Goal: Transaction & Acquisition: Purchase product/service

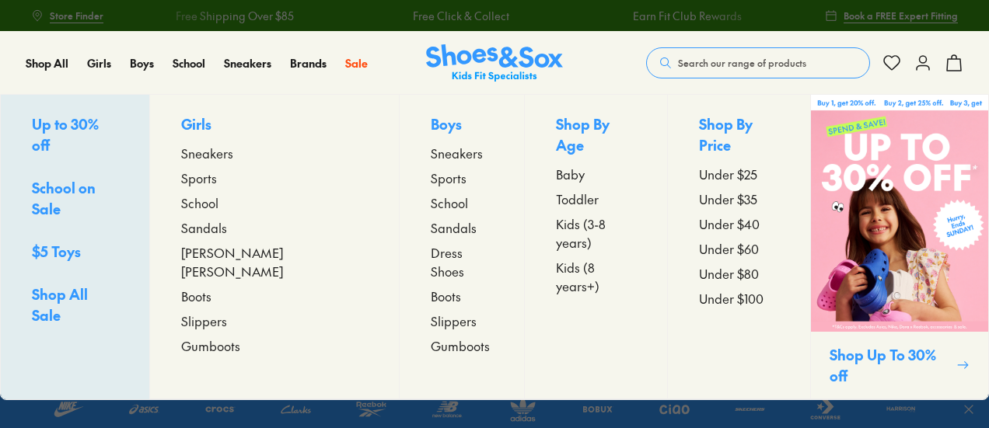
click at [218, 205] on span "School" at bounding box center [199, 203] width 37 height 19
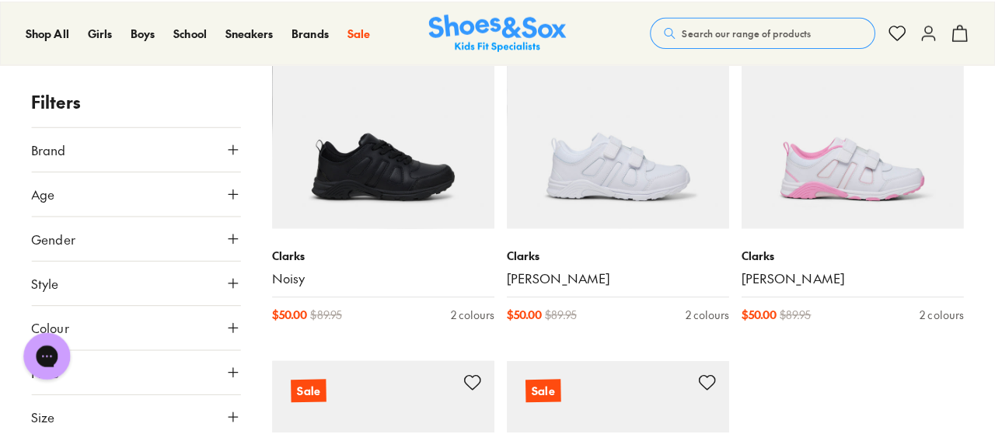
scroll to position [2475, 0]
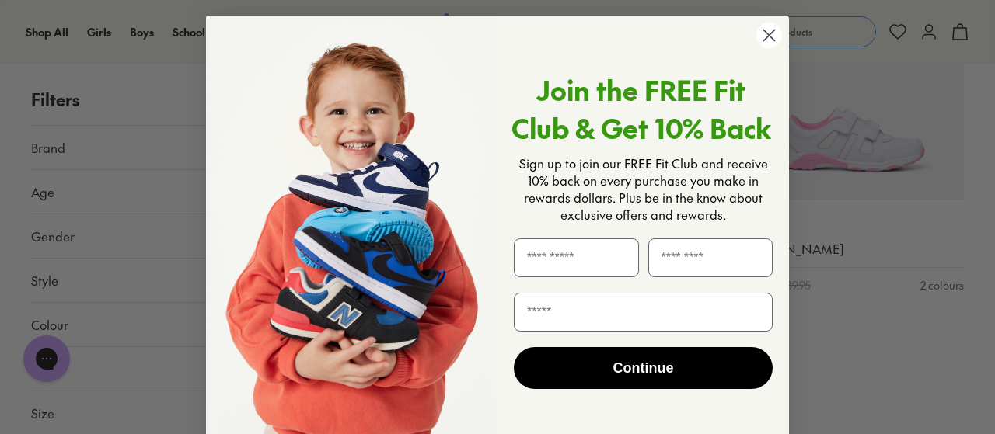
click at [766, 37] on icon "Close dialog" at bounding box center [769, 35] width 11 height 11
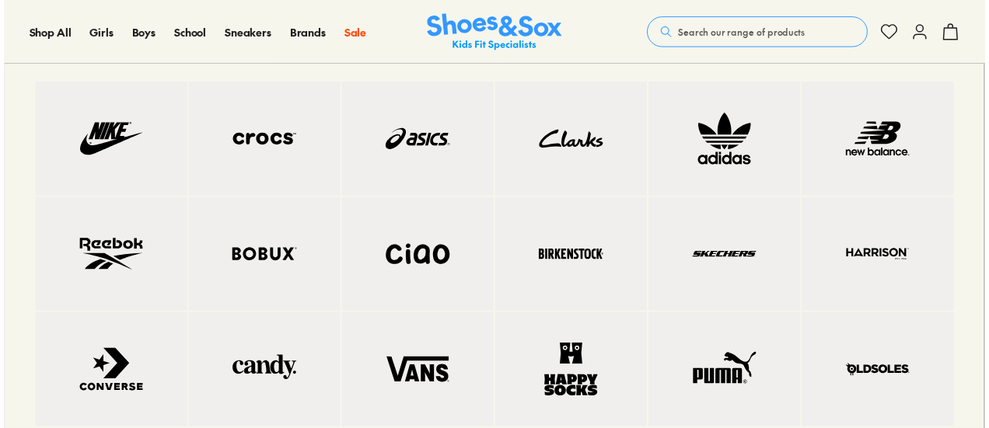
scroll to position [2465, 0]
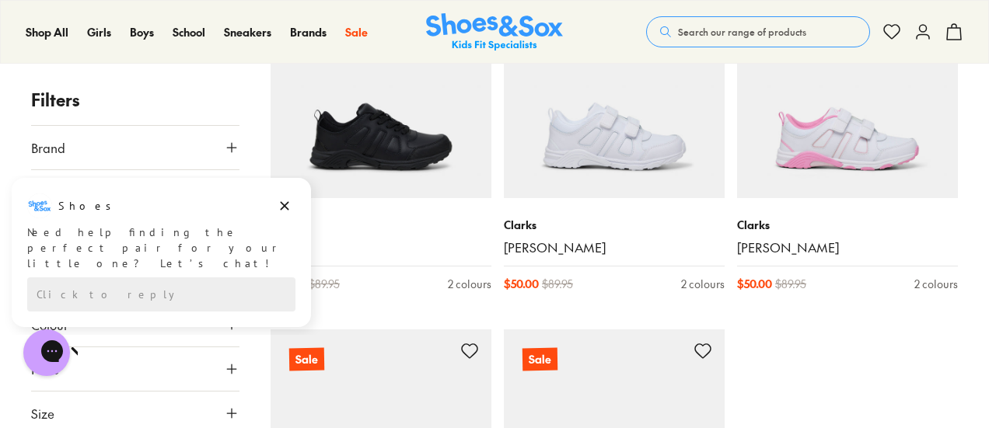
click at [218, 370] on button "Price" at bounding box center [135, 369] width 208 height 44
click at [284, 207] on icon "Dismiss campaign" at bounding box center [285, 206] width 16 height 19
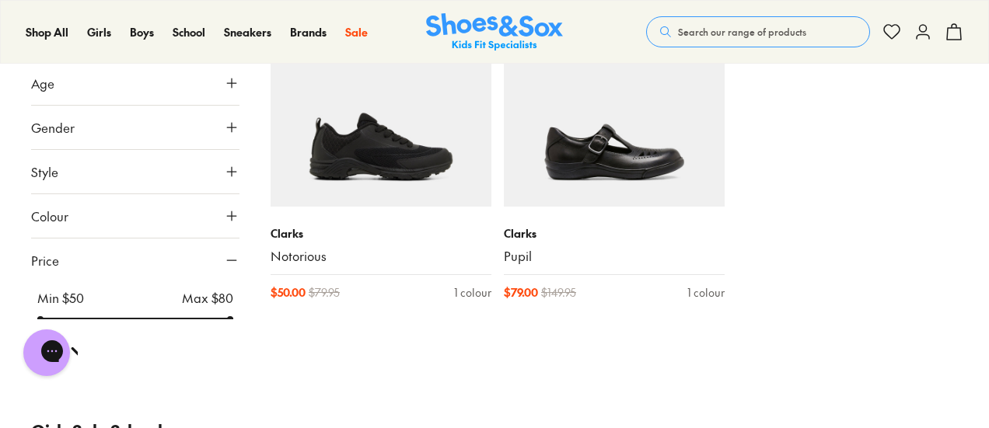
scroll to position [2840, 0]
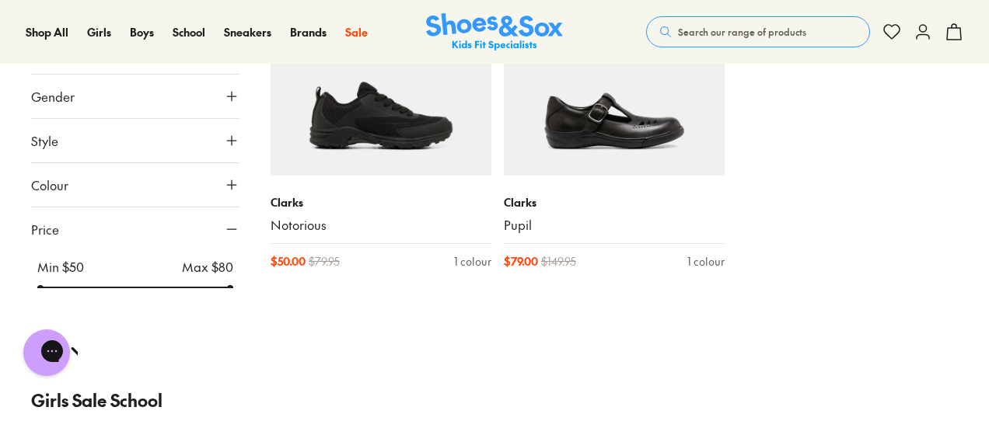
click at [773, 31] on span "Search our range of products" at bounding box center [742, 32] width 128 height 14
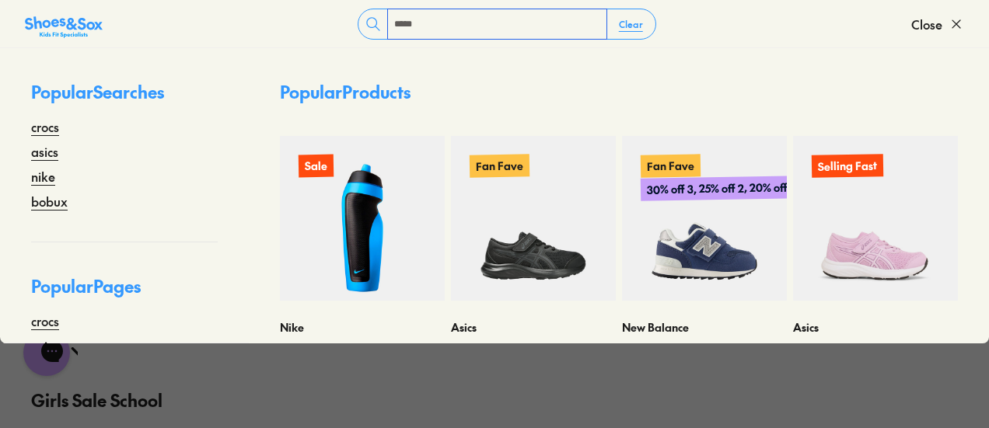
type input "*****"
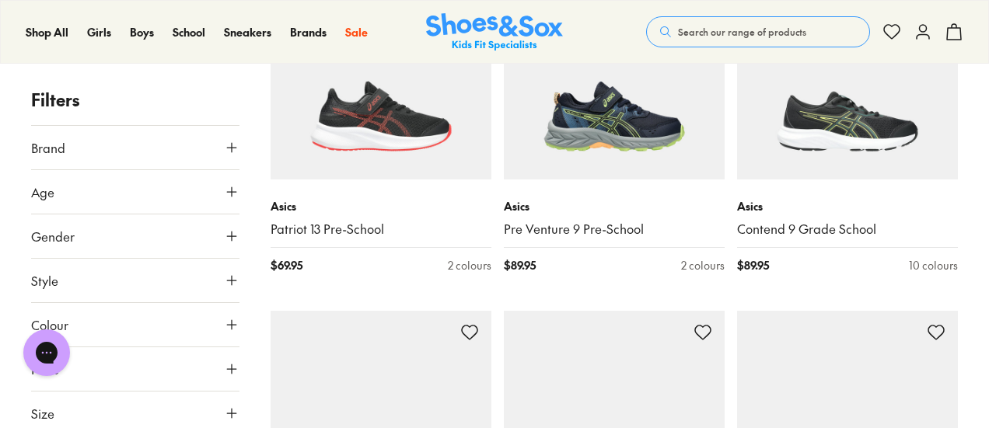
scroll to position [2053, 0]
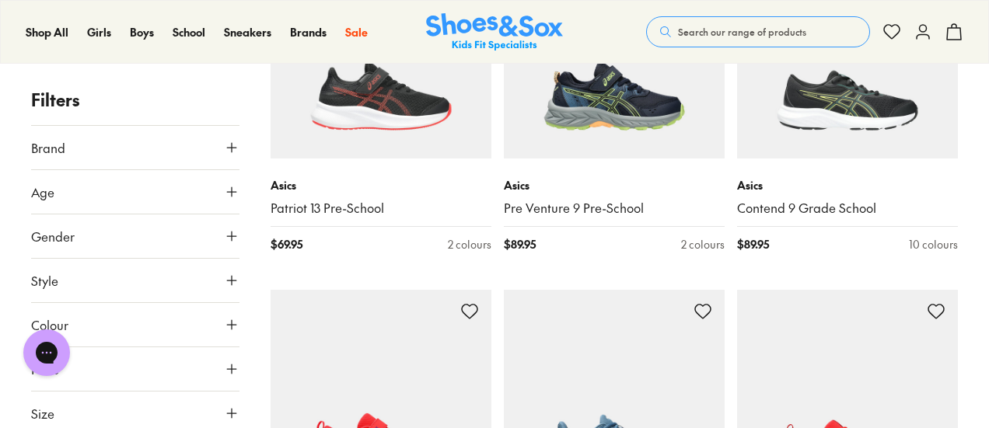
click at [237, 192] on icon at bounding box center [232, 192] width 16 height 16
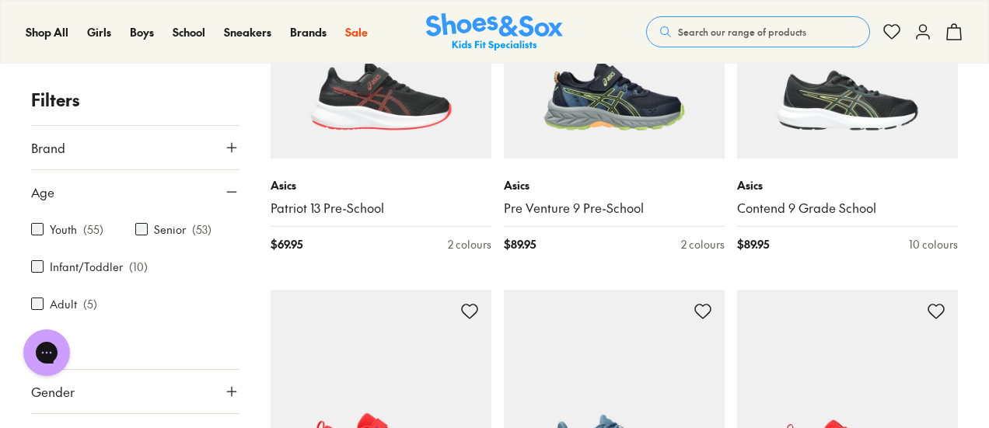
click at [225, 190] on icon at bounding box center [232, 192] width 16 height 16
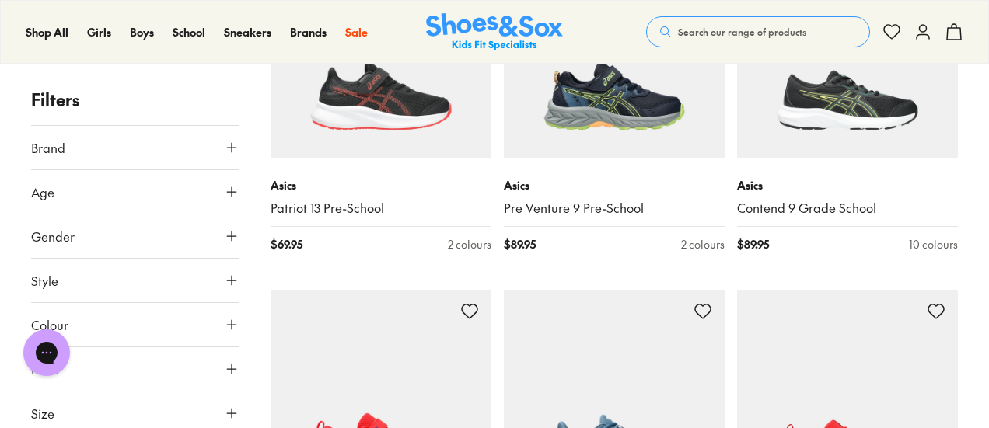
click at [230, 234] on icon at bounding box center [232, 236] width 16 height 16
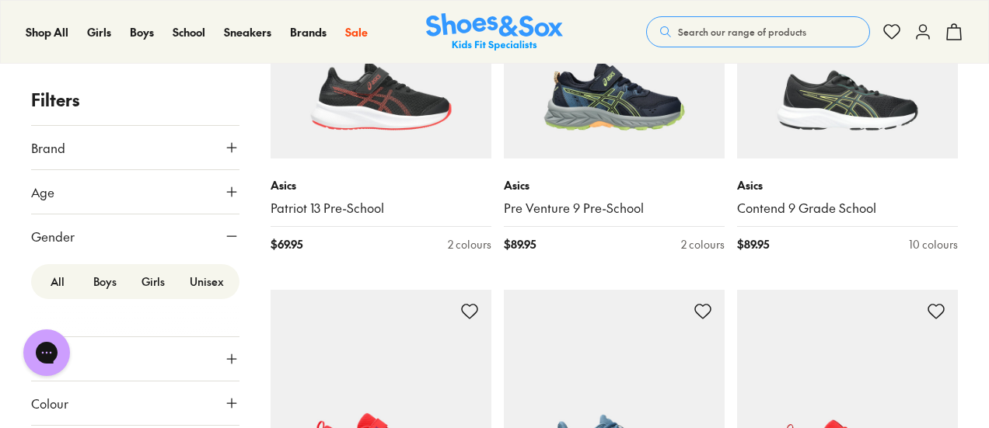
click at [145, 284] on label "Girls" at bounding box center [153, 281] width 48 height 29
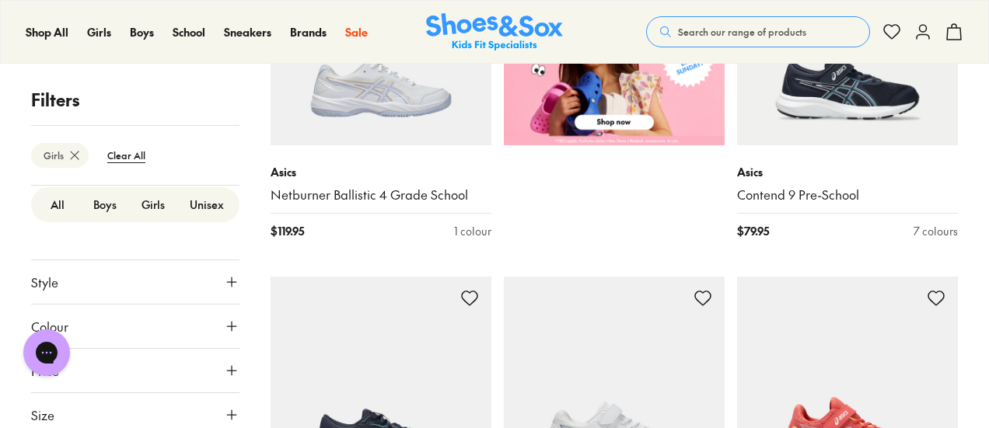
scroll to position [715, 0]
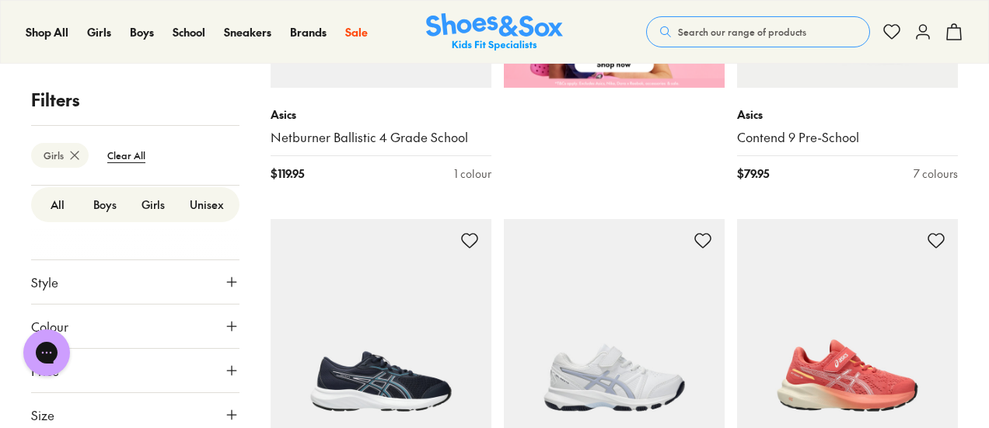
click at [224, 322] on icon at bounding box center [232, 327] width 16 height 16
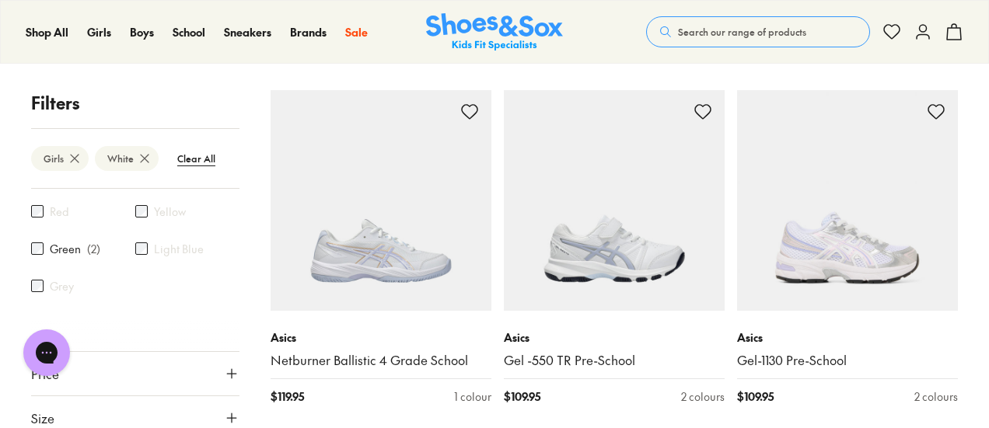
scroll to position [145, 0]
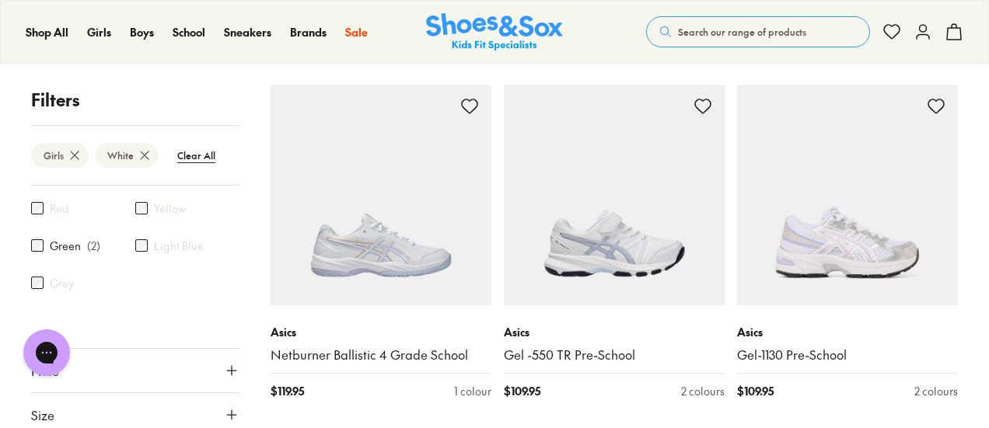
click at [73, 160] on icon at bounding box center [75, 156] width 16 height 16
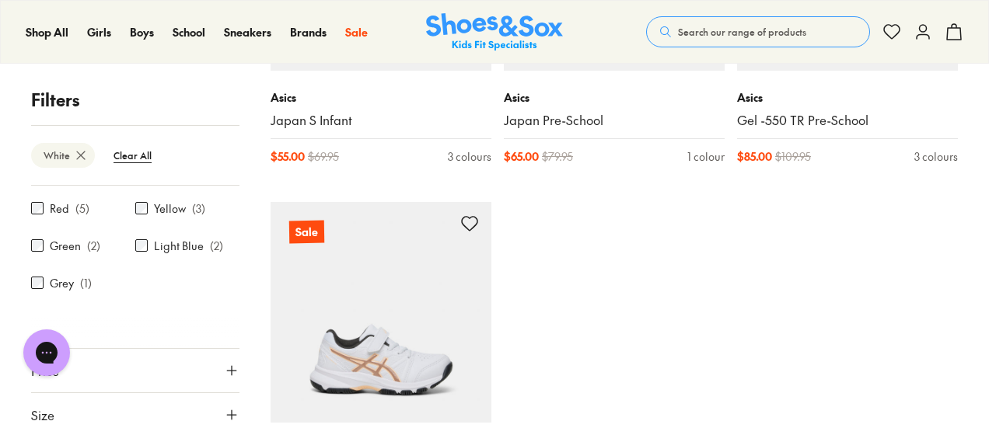
scroll to position [3560, 0]
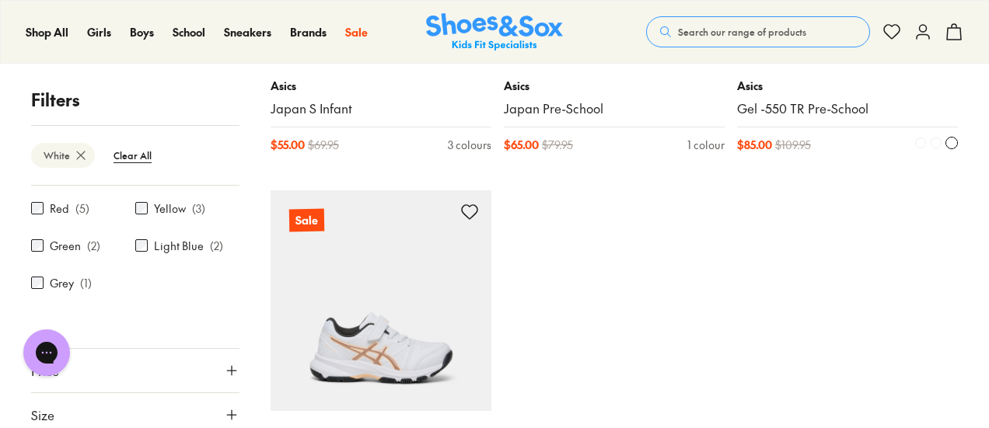
click at [811, 106] on link "Gel -550 TR Pre-School" at bounding box center [847, 108] width 221 height 17
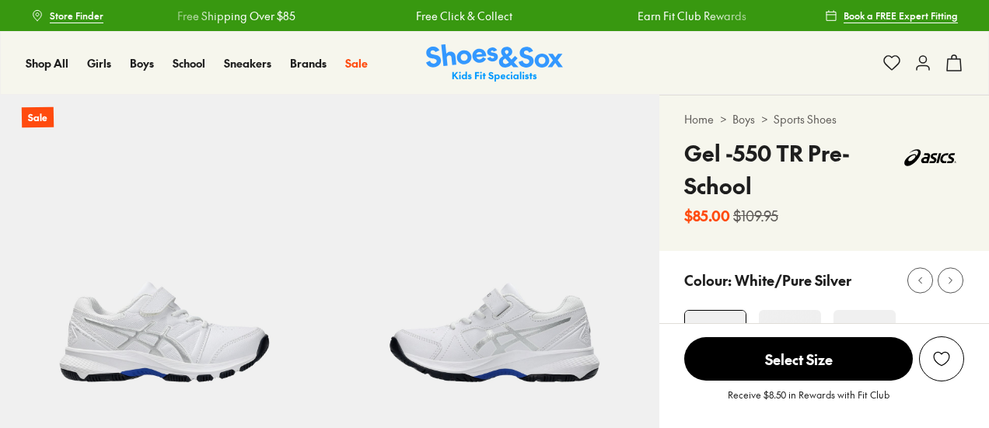
click at [176, 332] on img at bounding box center [165, 260] width 330 height 330
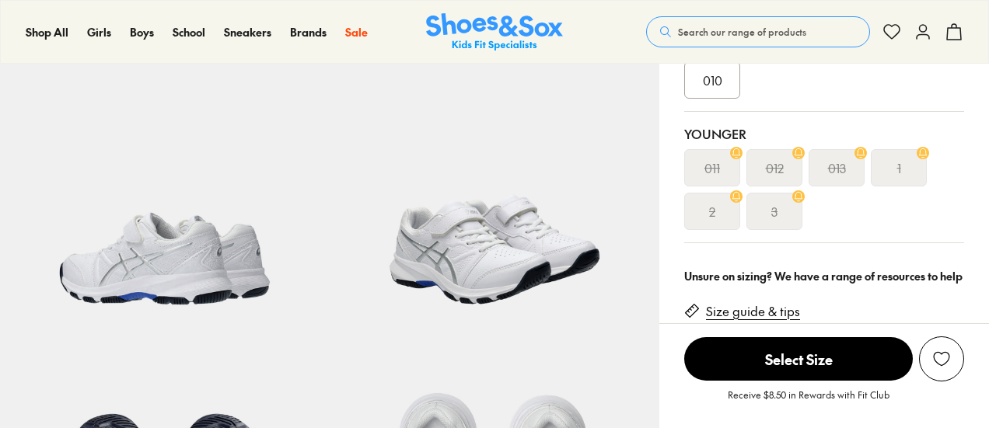
scroll to position [410, 0]
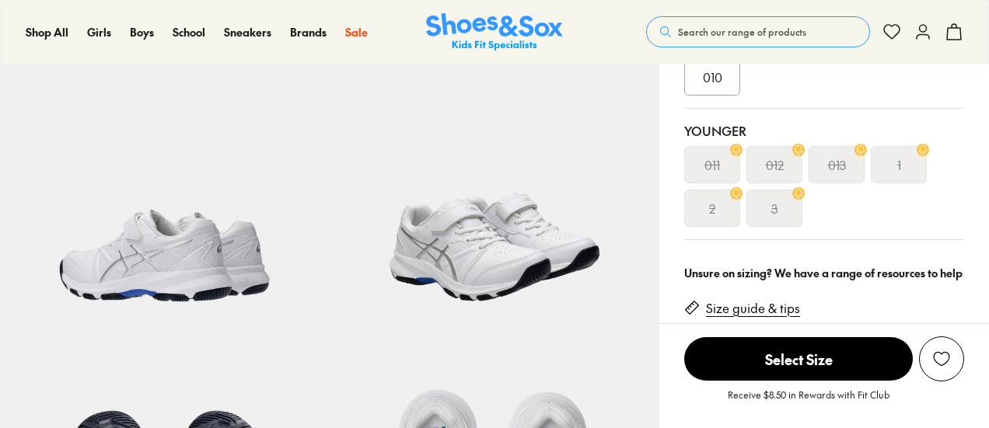
select select "*"
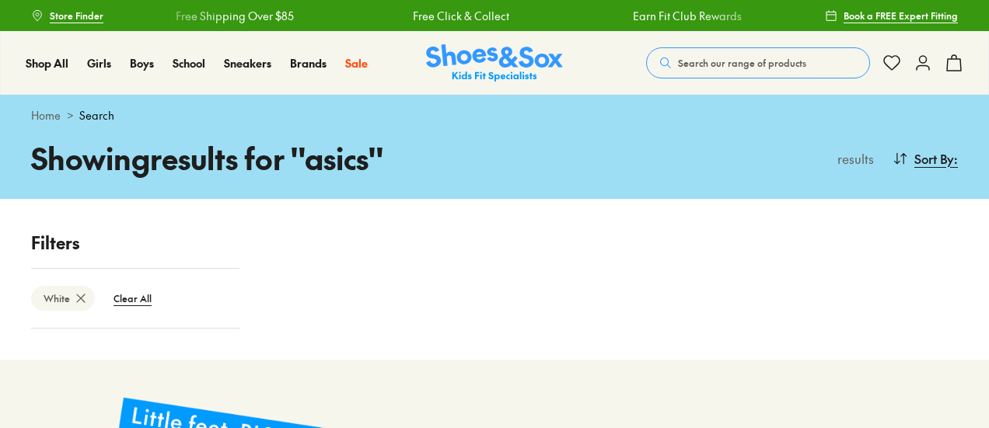
click at [782, 263] on div "Filters White Clear All" at bounding box center [494, 279] width 989 height 161
click at [810, 62] on button "Search our range of products" at bounding box center [758, 62] width 224 height 31
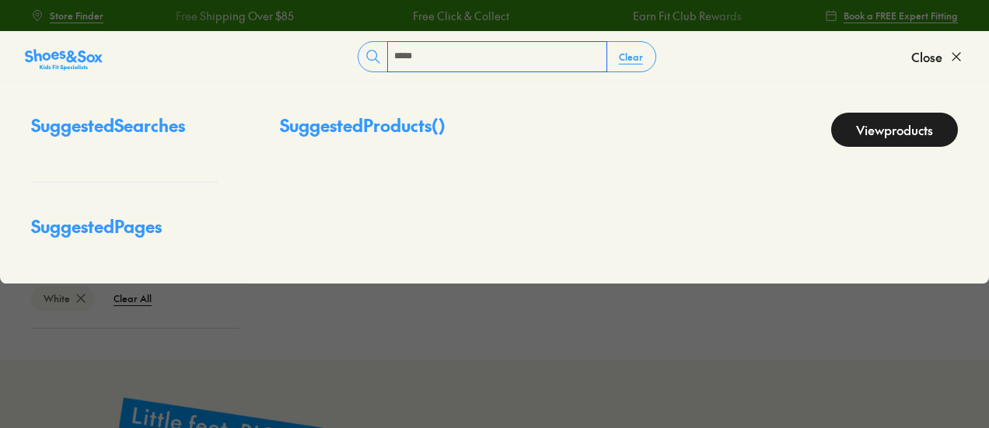
type input "*****"
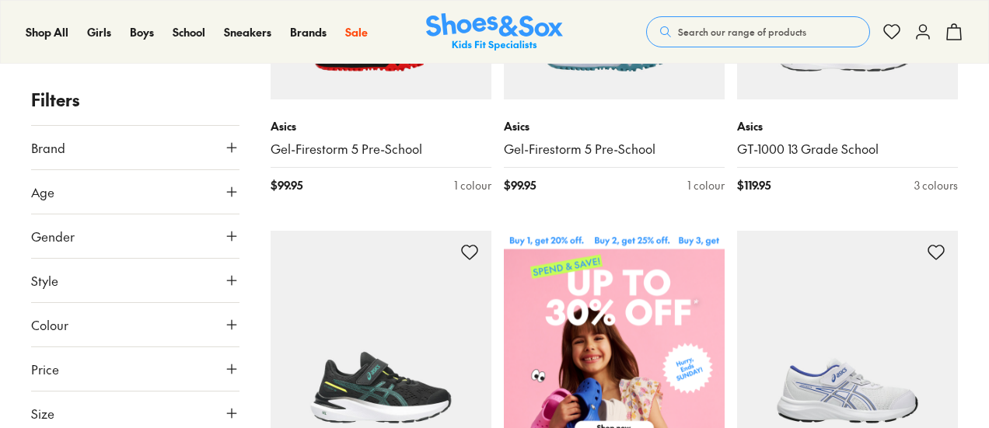
scroll to position [375, 0]
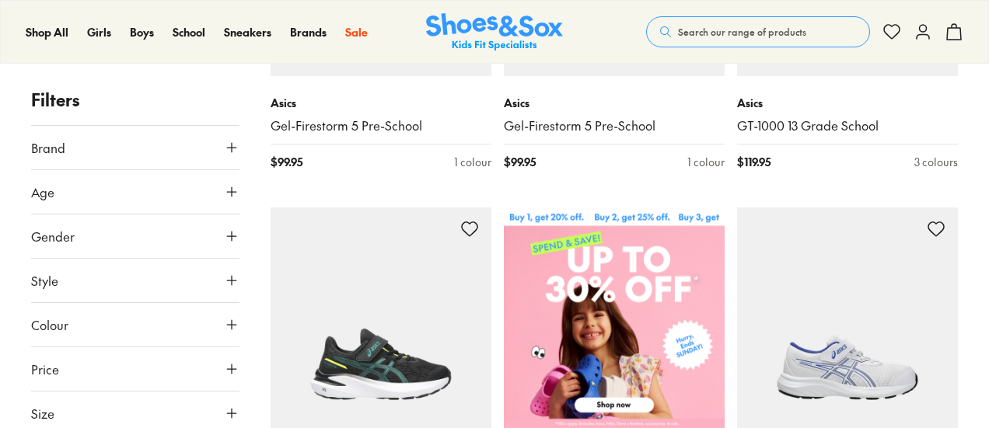
click at [228, 413] on icon at bounding box center [232, 414] width 16 height 16
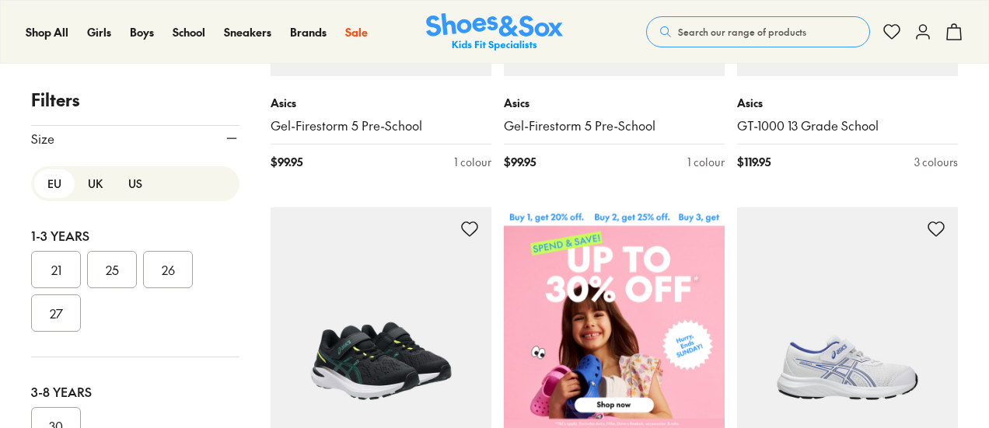
scroll to position [276, 0]
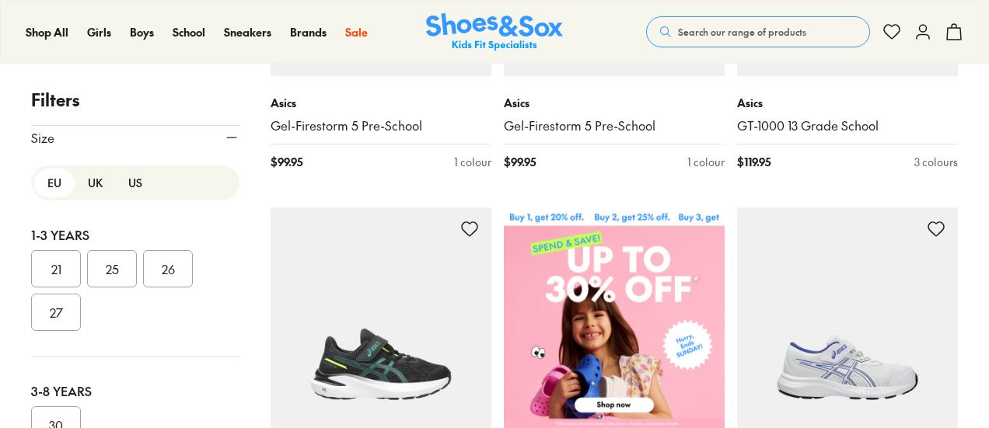
click at [101, 183] on button "UK" at bounding box center [95, 183] width 40 height 29
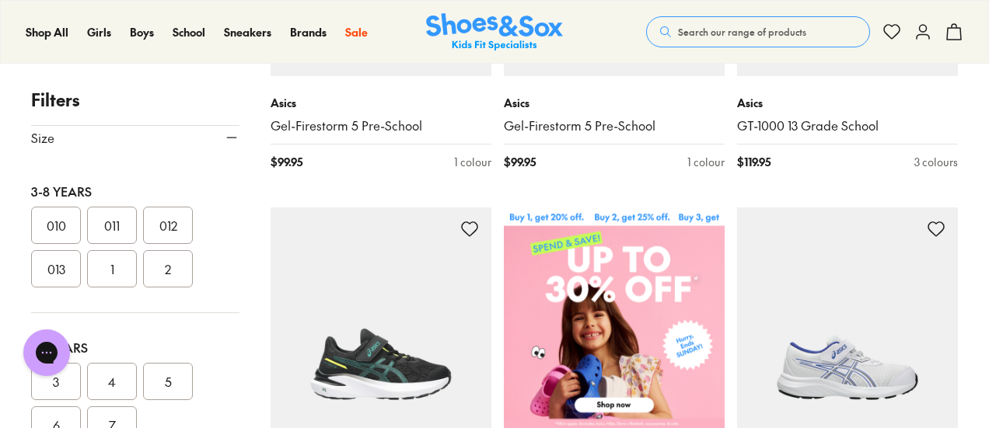
scroll to position [316, 0]
click at [173, 261] on button "2" at bounding box center [168, 265] width 50 height 37
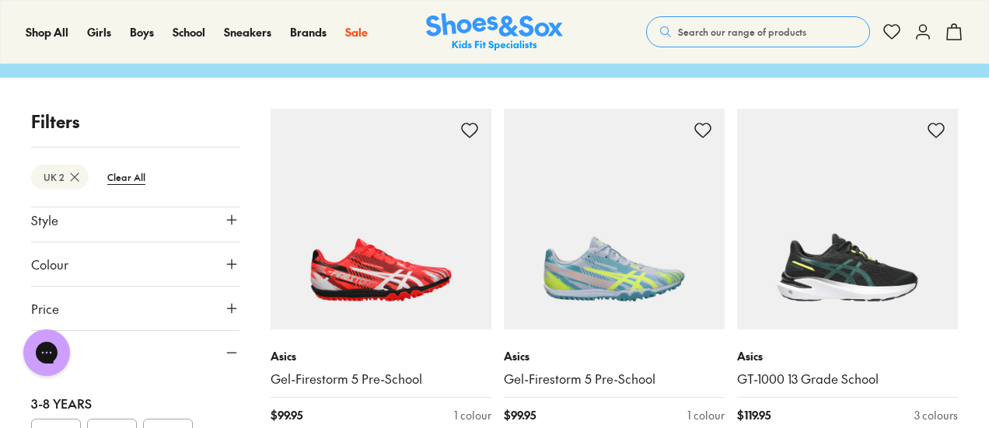
scroll to position [143, 0]
click at [227, 259] on icon at bounding box center [232, 264] width 16 height 16
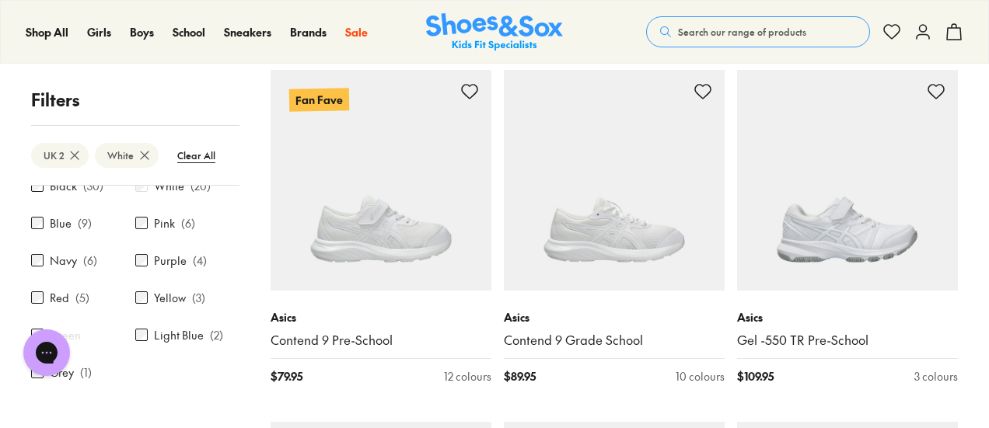
scroll to position [867, 0]
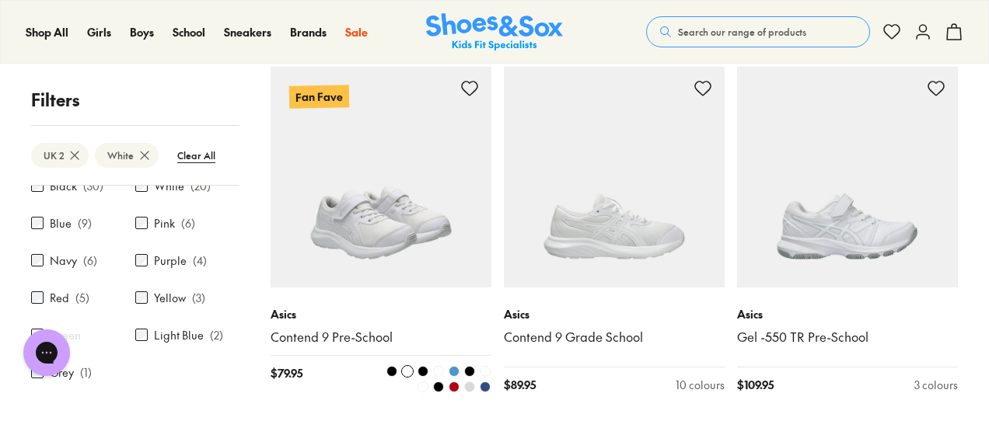
click at [379, 239] on img at bounding box center [380, 177] width 221 height 221
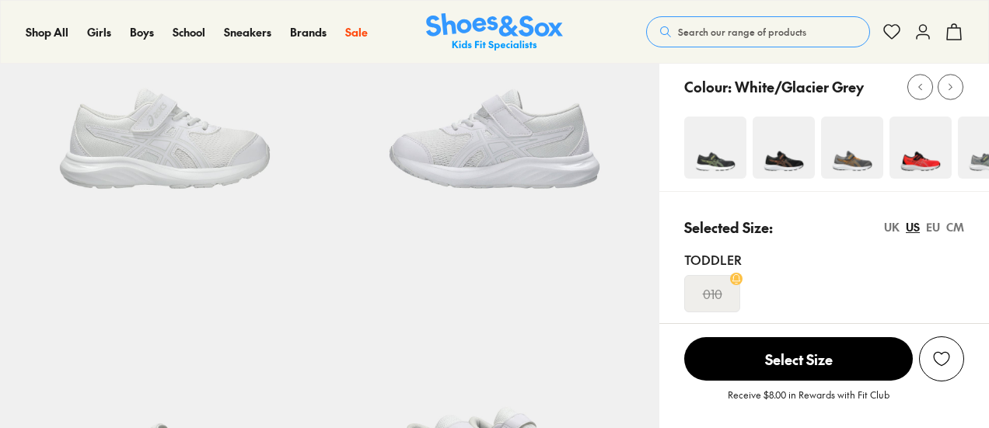
scroll to position [173, 0]
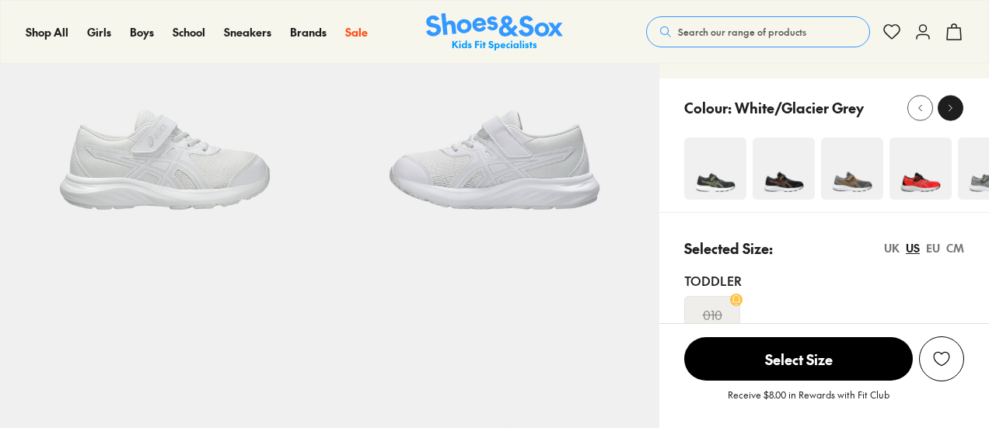
click at [951, 99] on div at bounding box center [950, 107] width 16 height 16
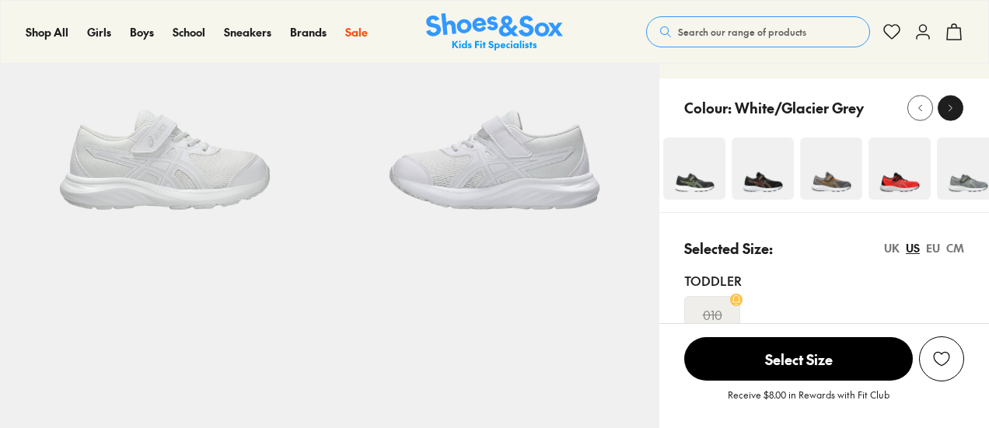
click at [951, 99] on div at bounding box center [950, 107] width 16 height 16
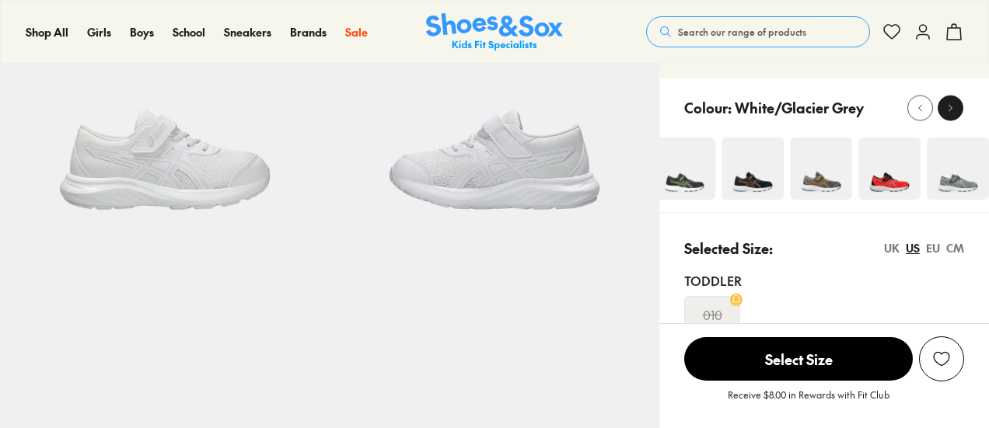
click at [951, 99] on div at bounding box center [950, 107] width 16 height 16
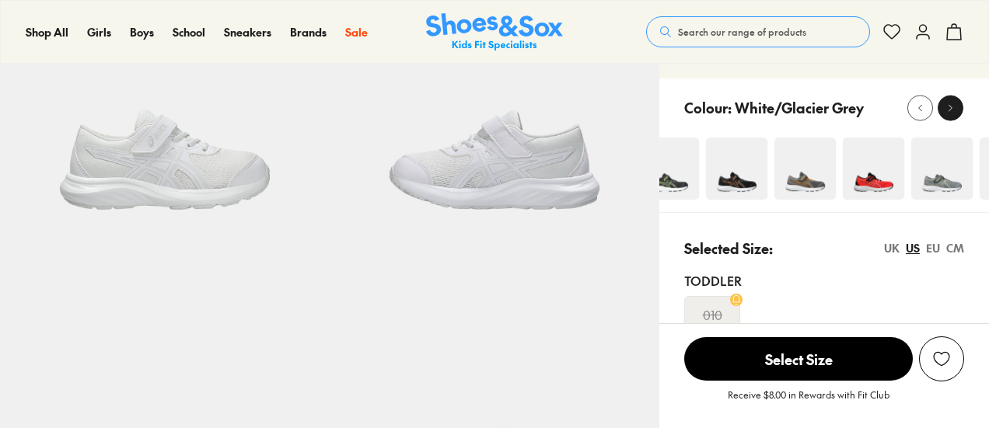
click at [951, 99] on div at bounding box center [950, 107] width 16 height 16
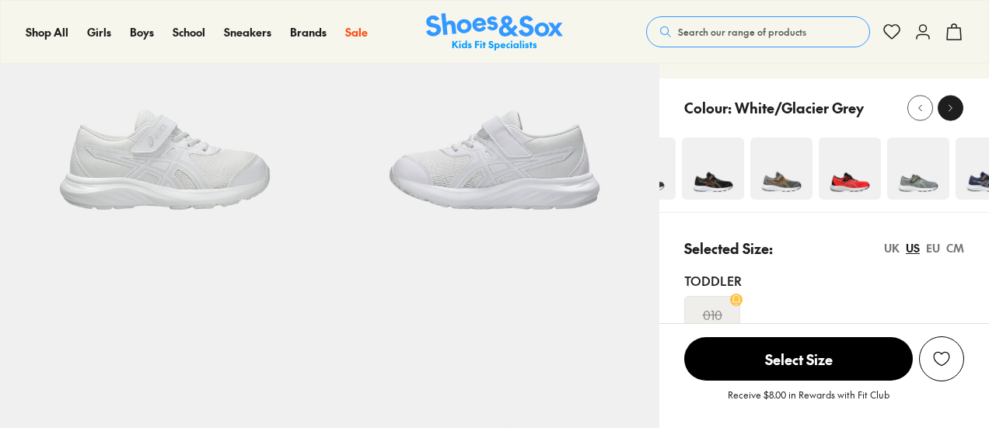
click at [951, 99] on div at bounding box center [950, 107] width 16 height 16
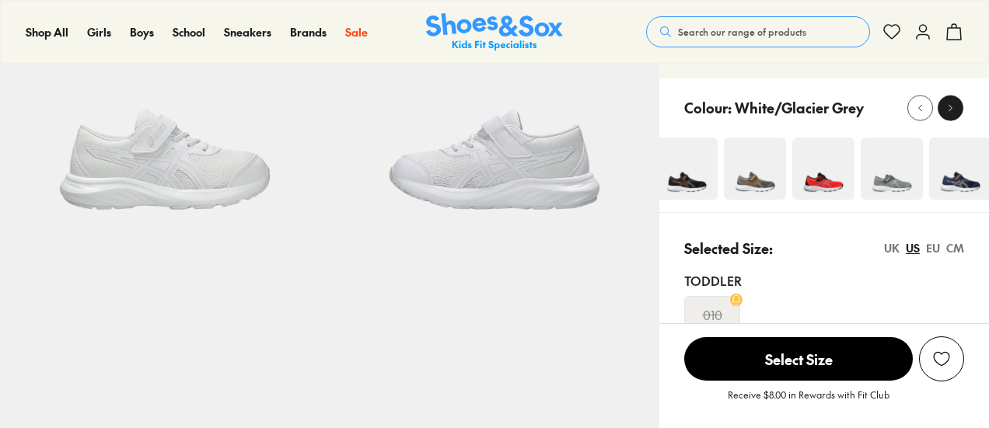
click at [951, 98] on div "Home > Girls > Sport Shoes Contend 9 Pre-School $79.95" at bounding box center [824, 257] width 330 height 668
click at [951, 78] on div "Home > Girls > Sport Shoes Contend 9 Pre-School $79.95" at bounding box center [824, 0] width 330 height 155
select select "*"
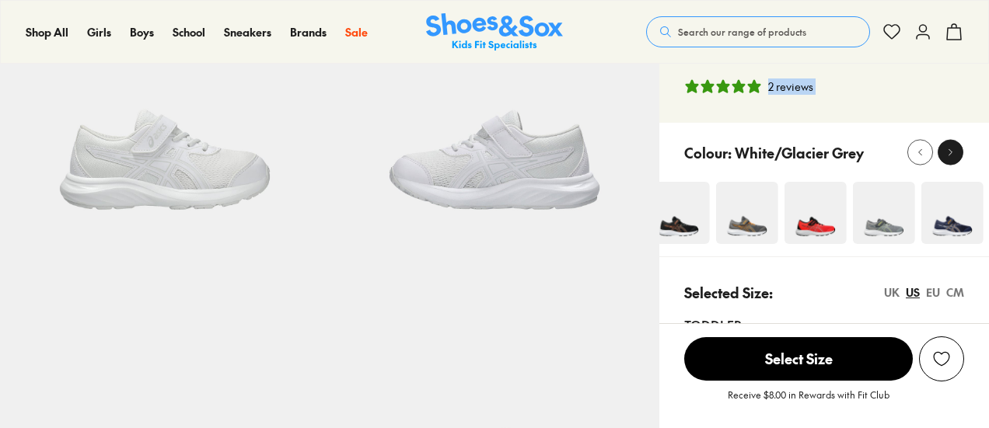
click at [951, 98] on div "Home > Girls > Sport Shoes Contend 9 Pre-School $79.95 2 reviews" at bounding box center [824, 23] width 330 height 200
click at [950, 158] on div at bounding box center [950, 153] width 16 height 16
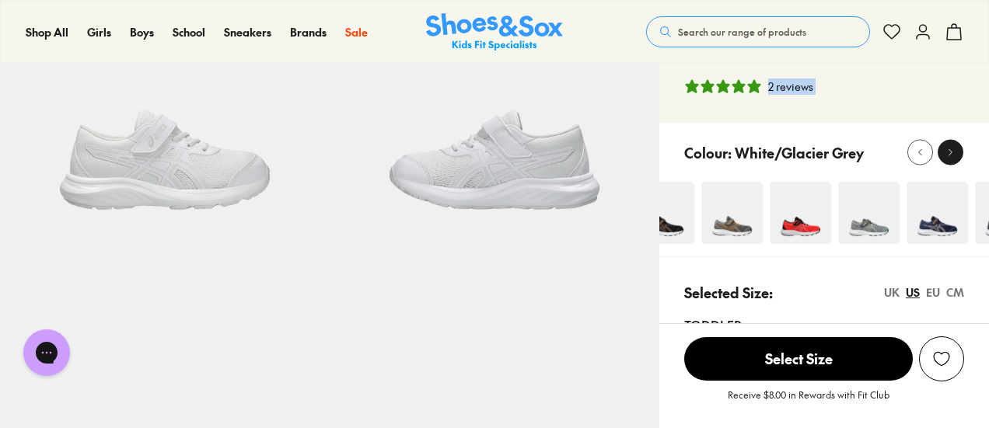
click at [950, 158] on div at bounding box center [950, 153] width 16 height 16
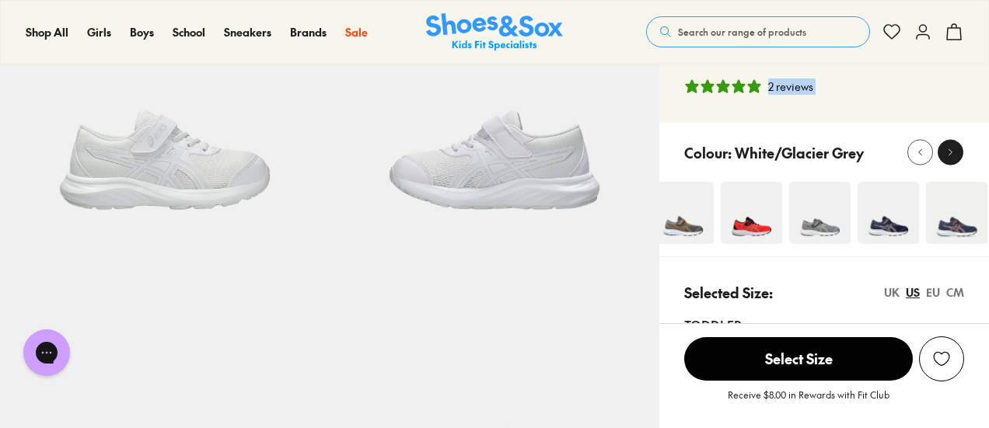
click at [950, 158] on div at bounding box center [950, 153] width 16 height 16
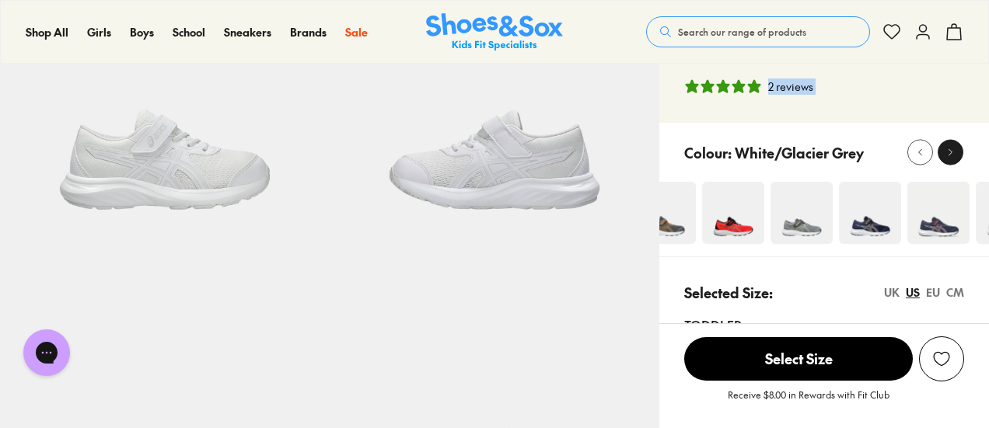
click at [950, 158] on div at bounding box center [950, 153] width 16 height 16
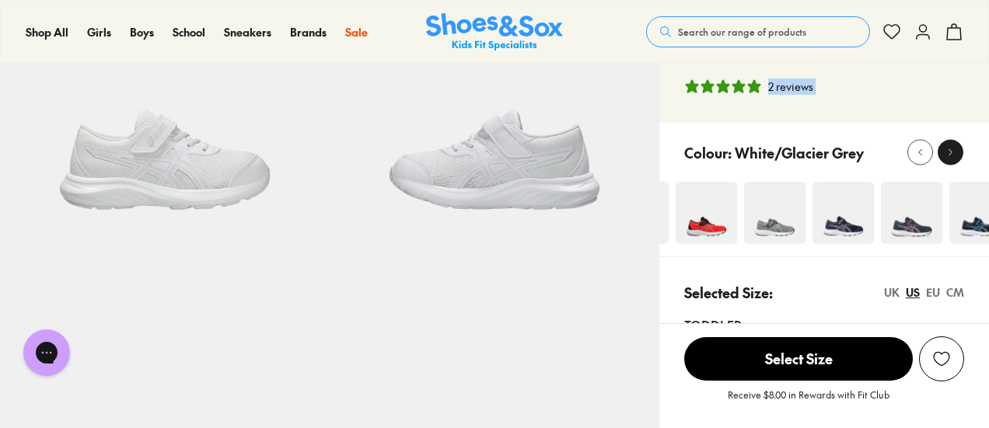
click at [950, 158] on div at bounding box center [950, 153] width 16 height 16
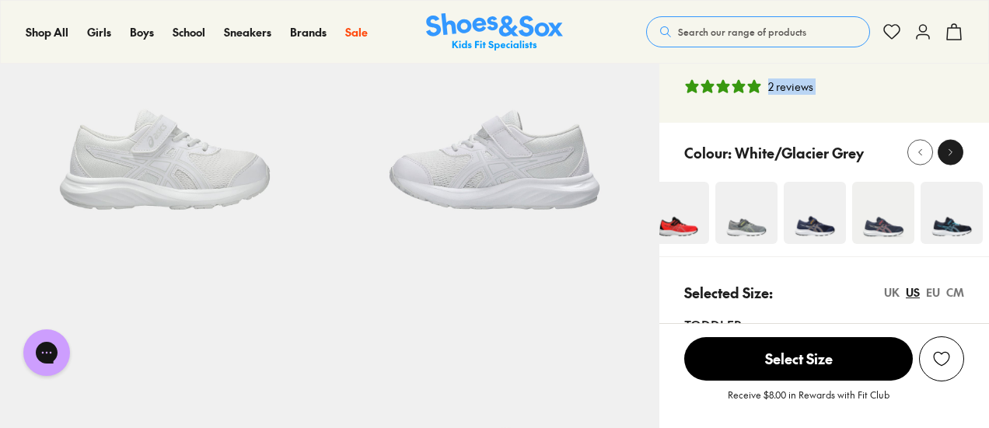
click at [950, 158] on div at bounding box center [950, 153] width 16 height 16
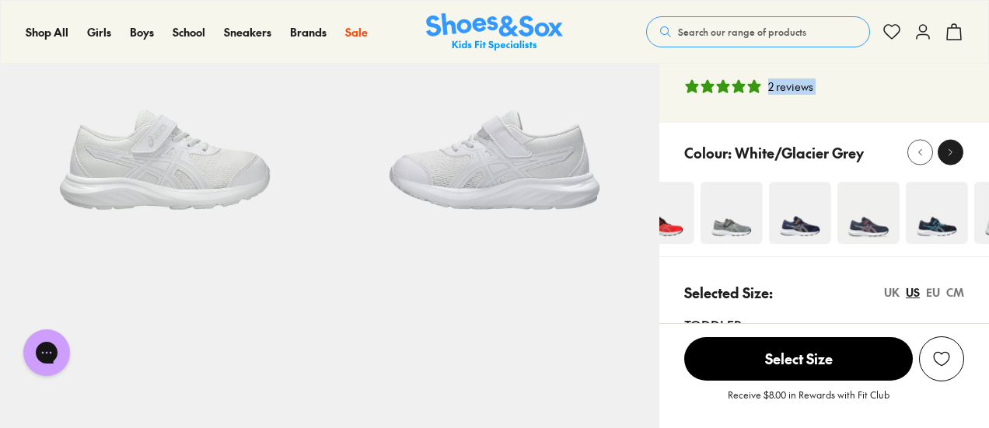
click at [950, 158] on div at bounding box center [950, 153] width 16 height 16
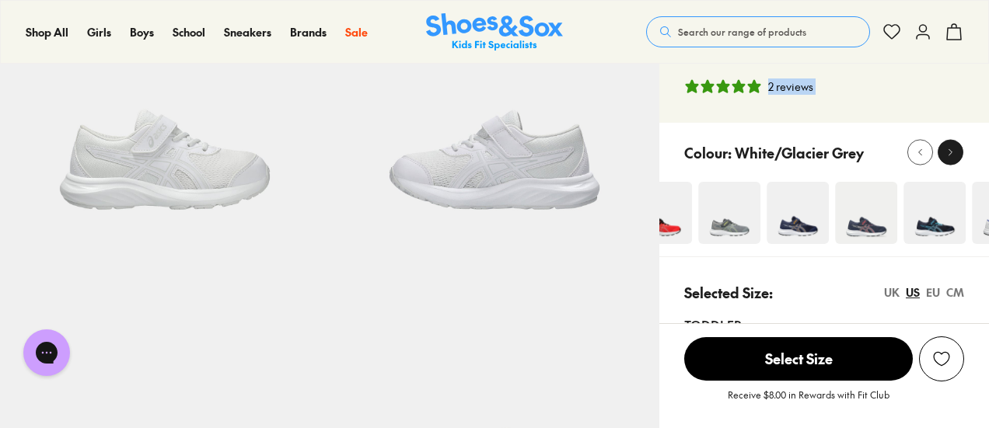
click at [950, 158] on div at bounding box center [950, 153] width 16 height 16
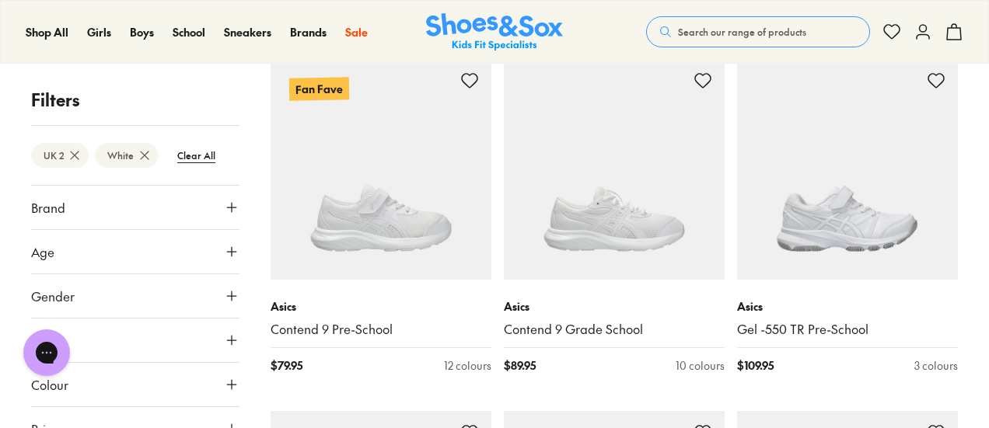
scroll to position [867, 0]
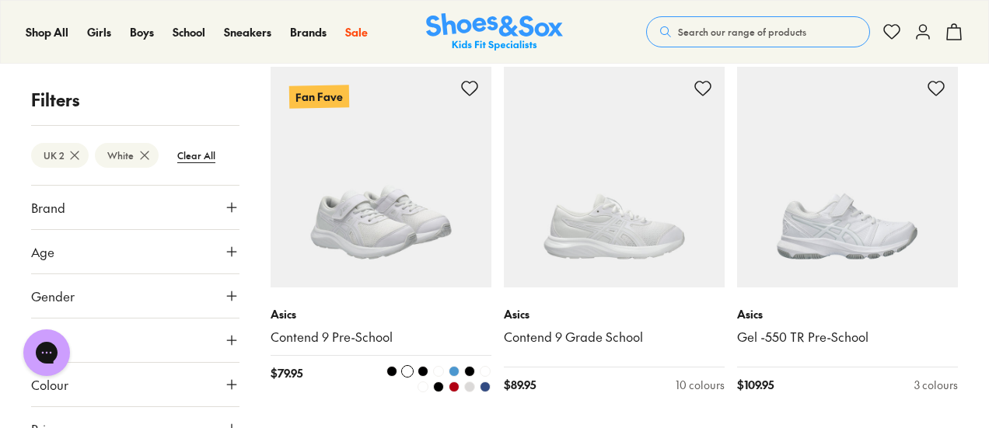
click at [437, 372] on span at bounding box center [438, 371] width 11 height 11
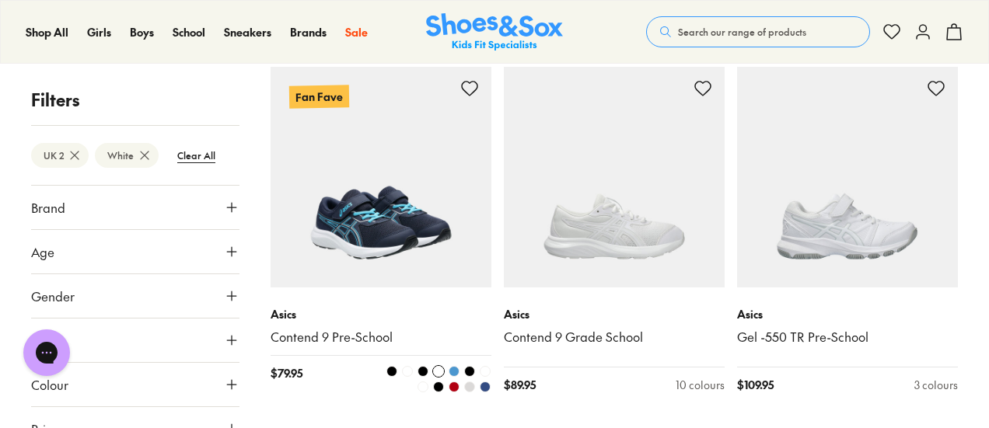
click at [396, 368] on span at bounding box center [391, 371] width 11 height 11
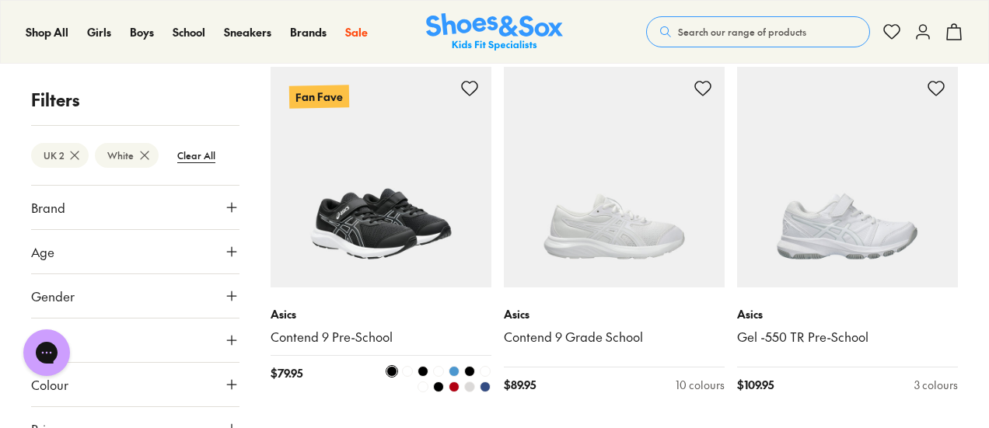
click at [367, 223] on img at bounding box center [380, 177] width 221 height 221
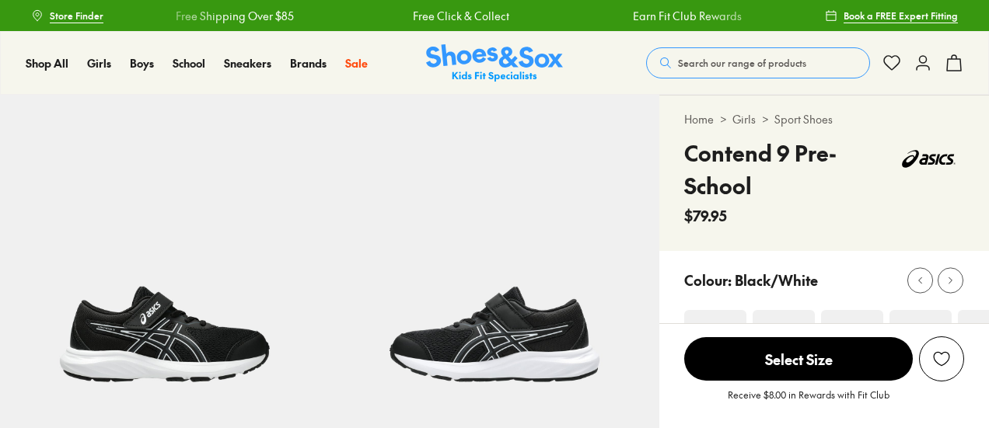
select select "*"
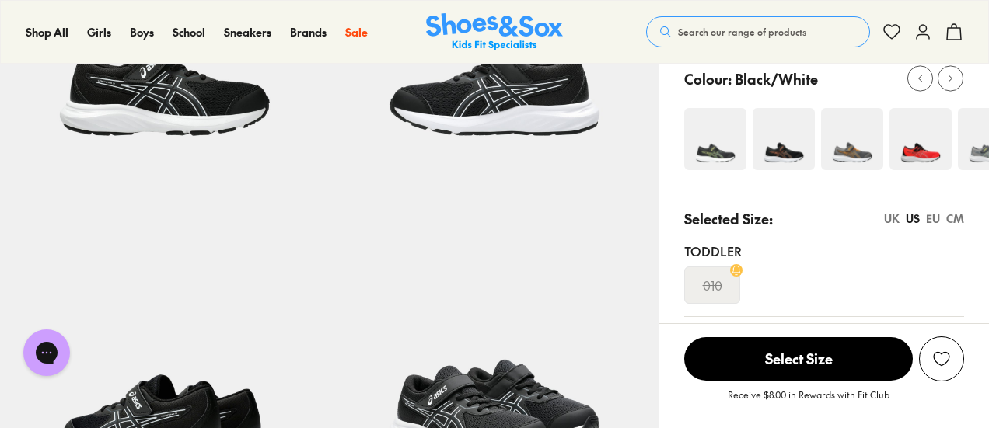
scroll to position [242, 0]
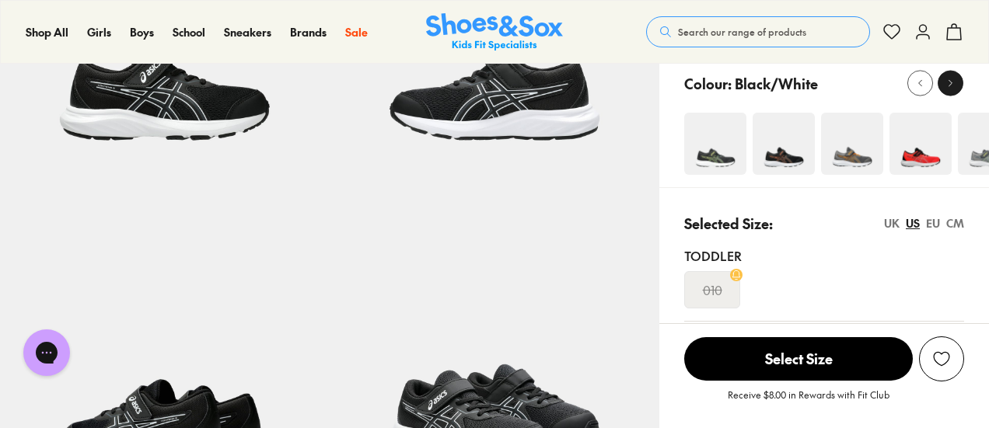
click at [954, 84] on icon at bounding box center [950, 84] width 12 height 12
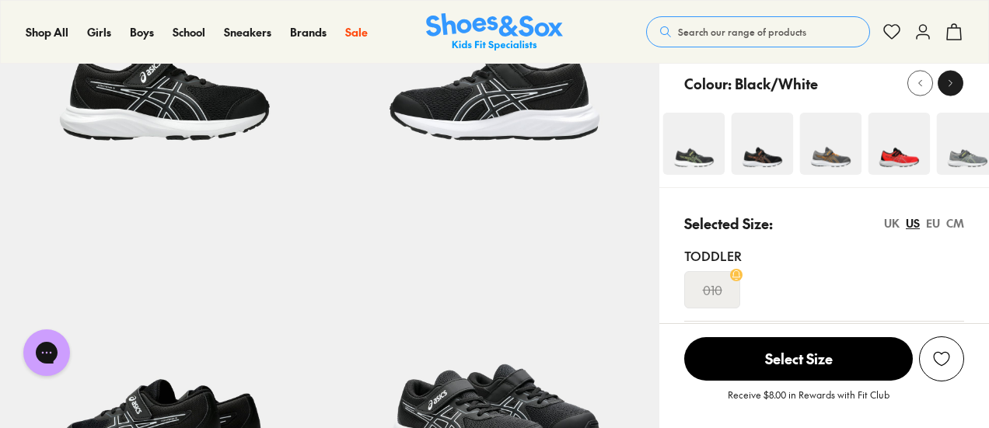
click at [954, 84] on icon at bounding box center [950, 84] width 12 height 12
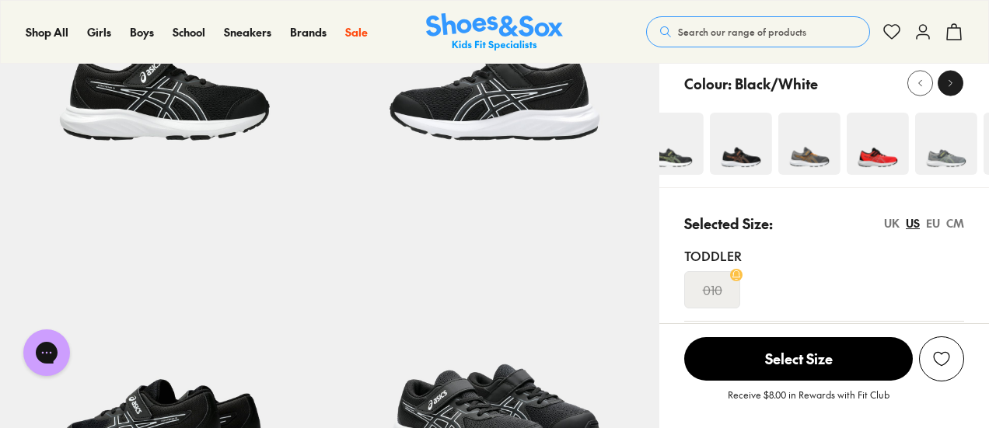
click at [954, 84] on icon at bounding box center [950, 84] width 12 height 12
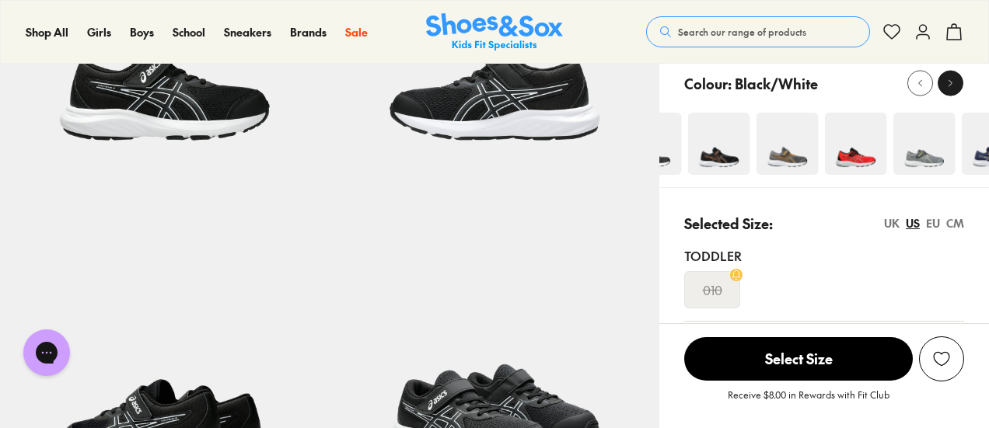
click at [954, 84] on icon at bounding box center [950, 84] width 12 height 12
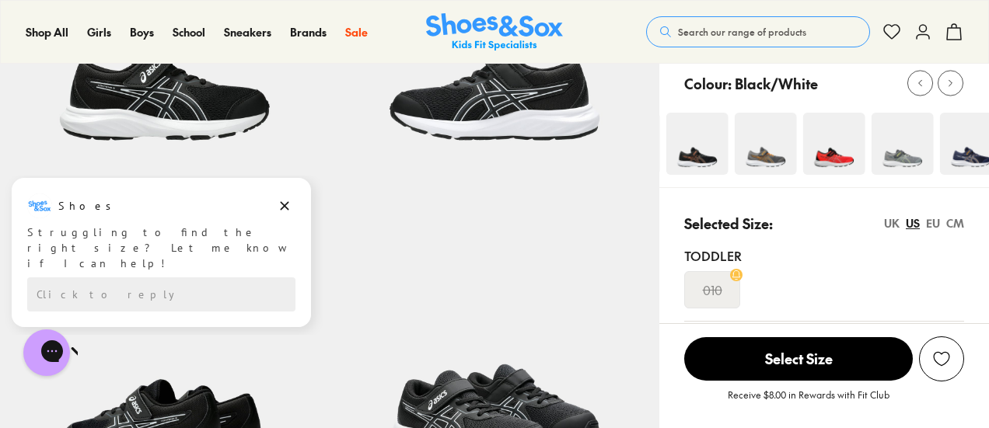
drag, startPoint x: 954, startPoint y: 84, endPoint x: 962, endPoint y: 87, distance: 8.4
click at [962, 87] on div at bounding box center [942, 84] width 70 height 26
click at [955, 87] on icon at bounding box center [950, 84] width 12 height 12
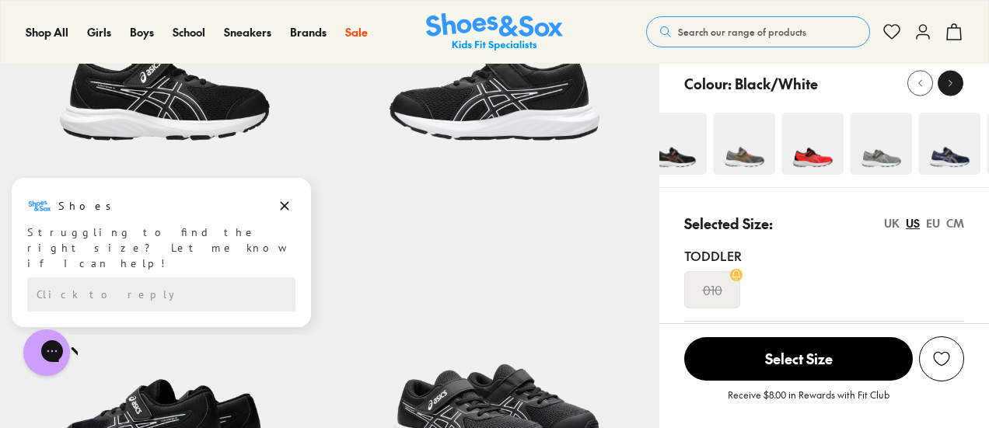
click at [955, 87] on icon at bounding box center [950, 84] width 12 height 12
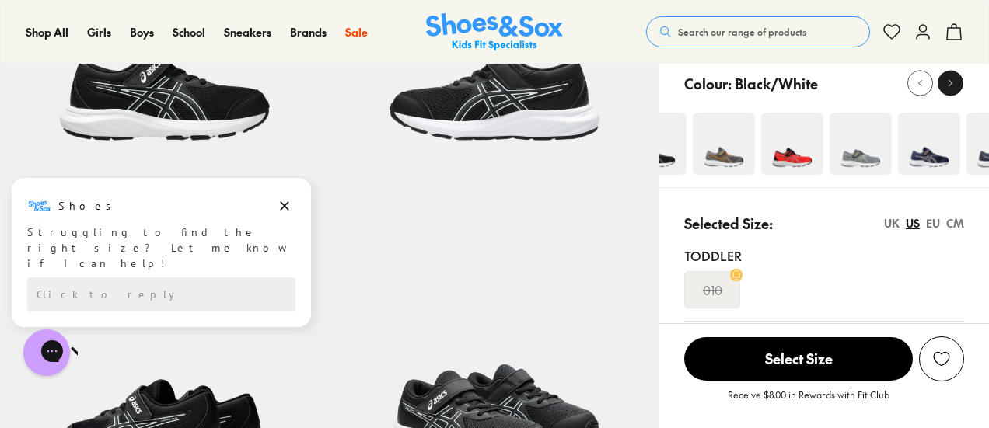
click at [955, 87] on icon at bounding box center [950, 84] width 12 height 12
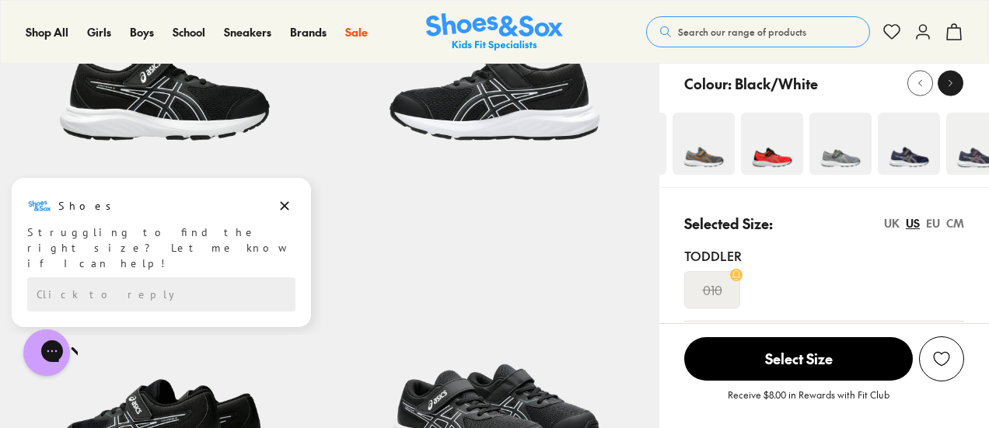
click at [955, 87] on icon at bounding box center [950, 84] width 12 height 12
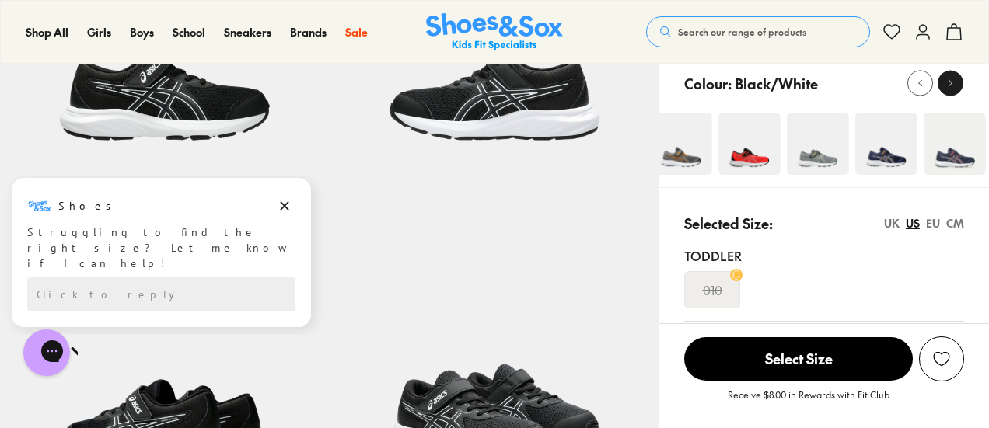
click at [955, 87] on icon at bounding box center [950, 84] width 12 height 12
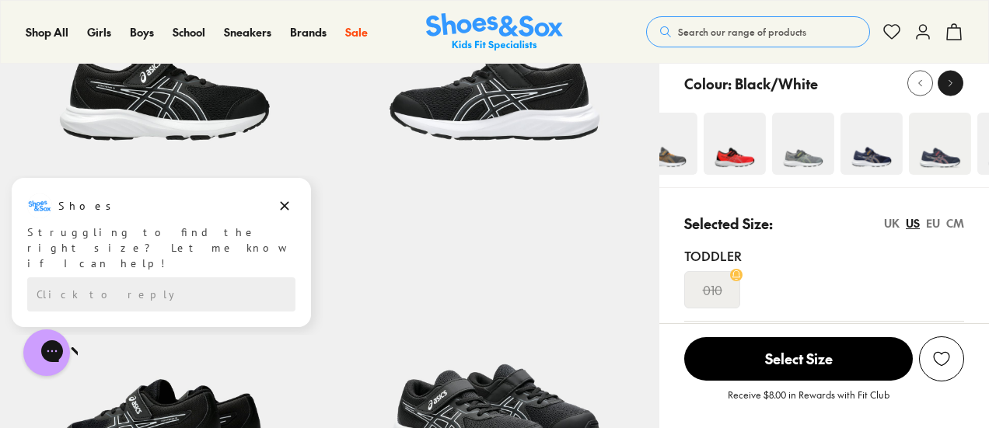
click at [955, 87] on icon at bounding box center [950, 84] width 12 height 12
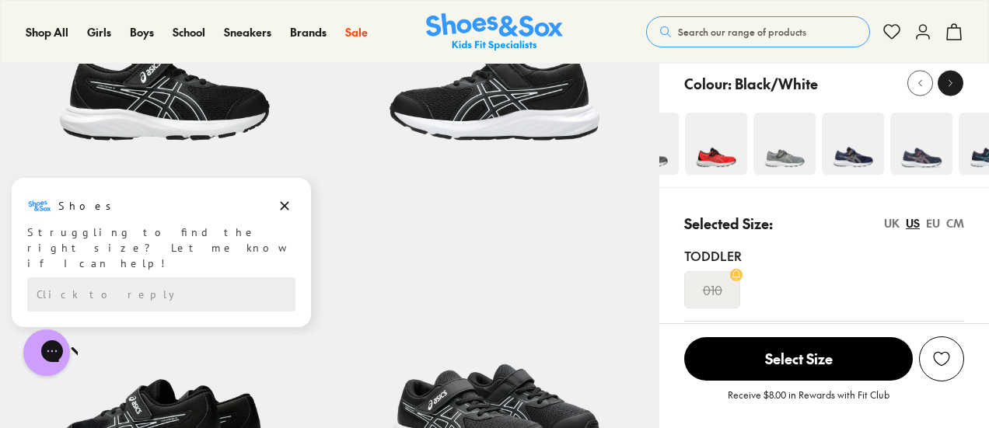
click at [955, 87] on icon at bounding box center [950, 84] width 12 height 12
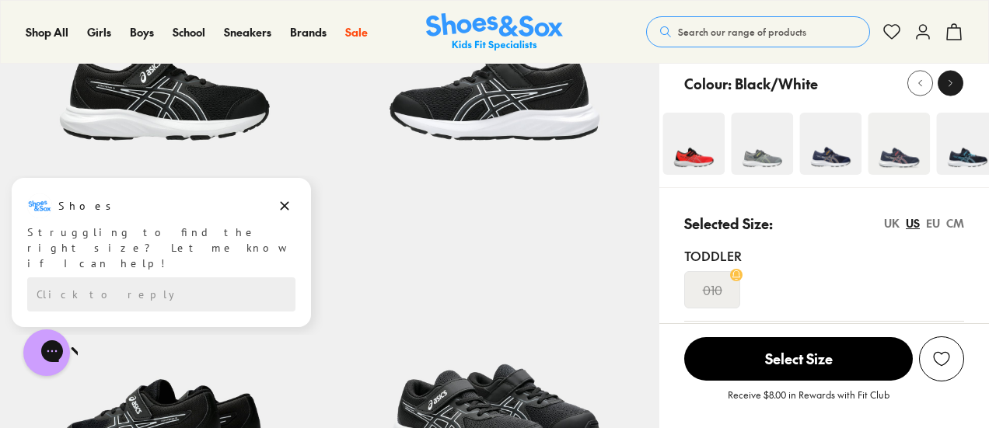
click at [955, 87] on icon at bounding box center [950, 84] width 12 height 12
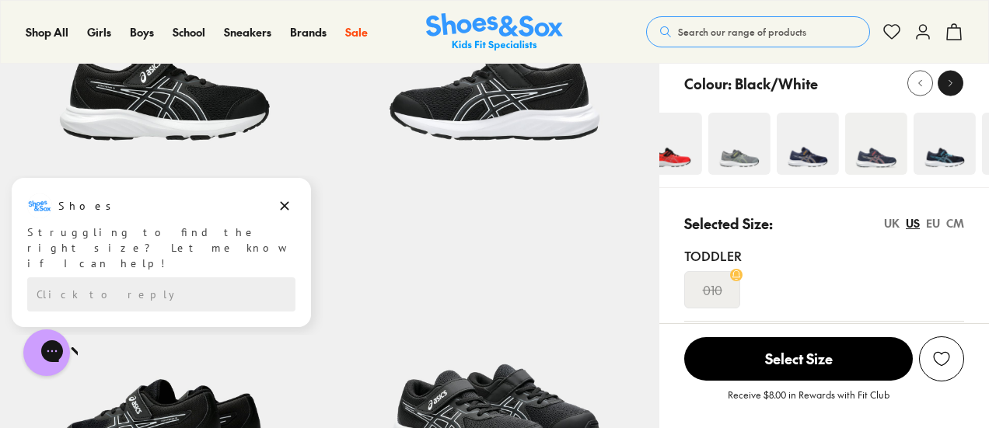
click at [955, 87] on icon at bounding box center [950, 84] width 12 height 12
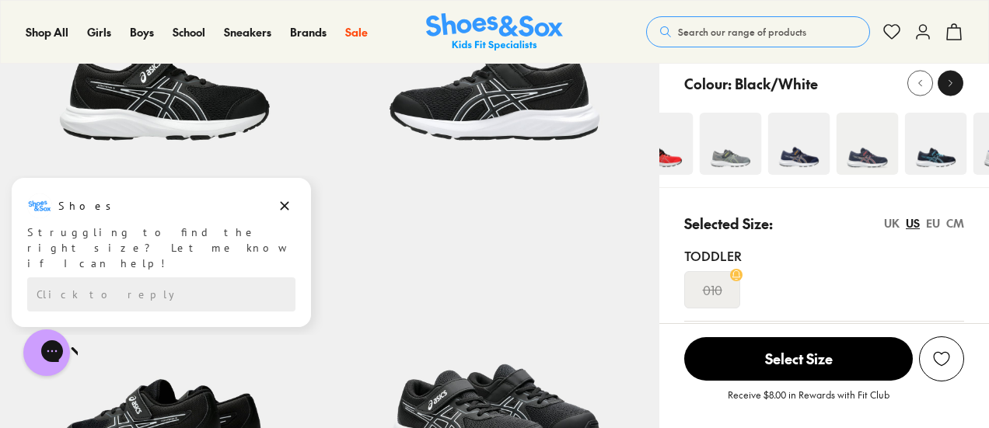
click at [955, 87] on icon at bounding box center [950, 84] width 12 height 12
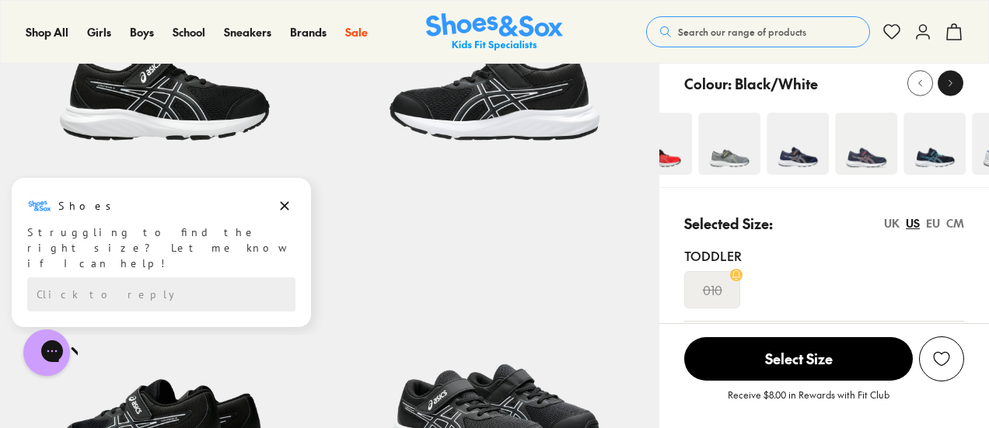
click at [955, 87] on icon at bounding box center [950, 84] width 12 height 12
click at [982, 161] on img at bounding box center [1002, 144] width 62 height 62
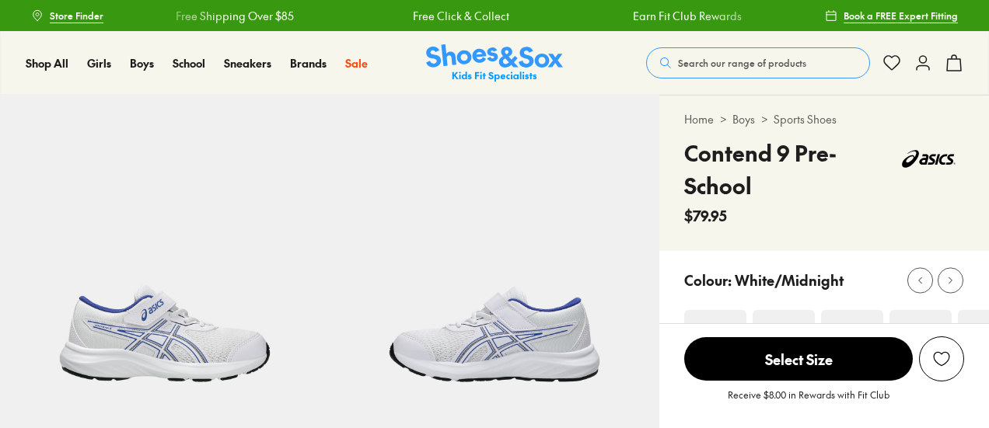
select select "*"
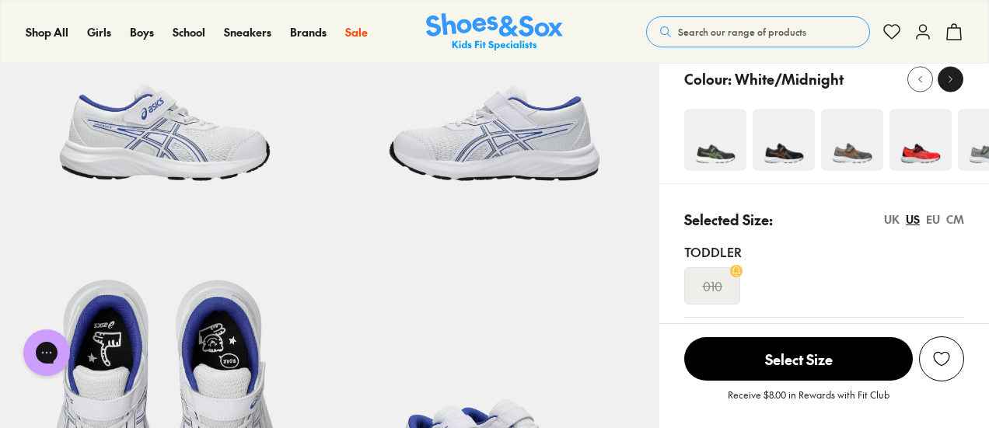
click at [955, 78] on icon at bounding box center [950, 79] width 12 height 12
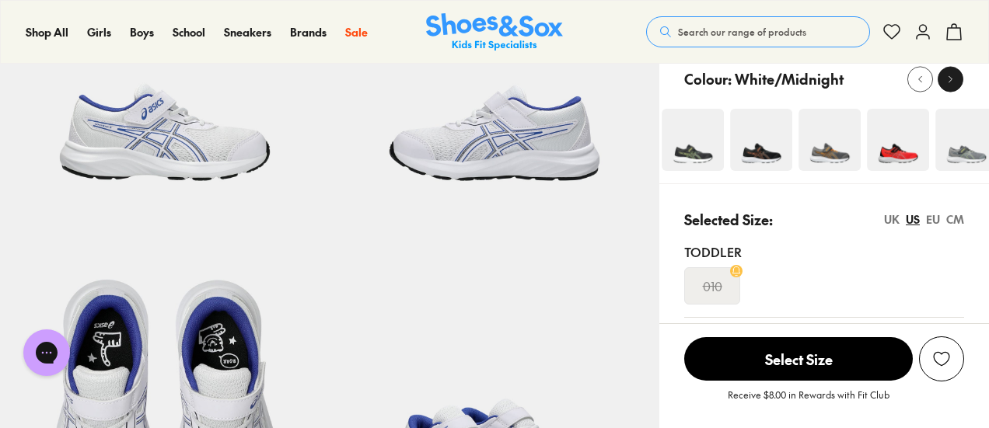
click at [955, 78] on icon at bounding box center [950, 79] width 12 height 12
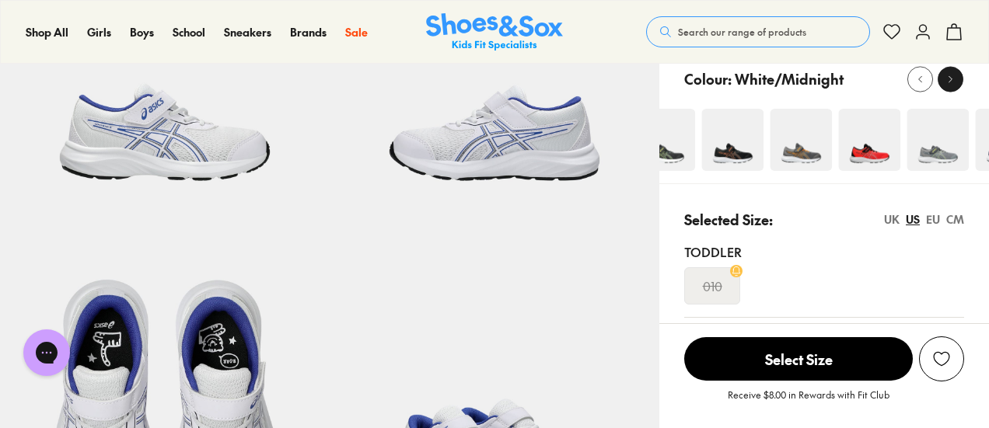
click at [955, 78] on icon at bounding box center [950, 79] width 12 height 12
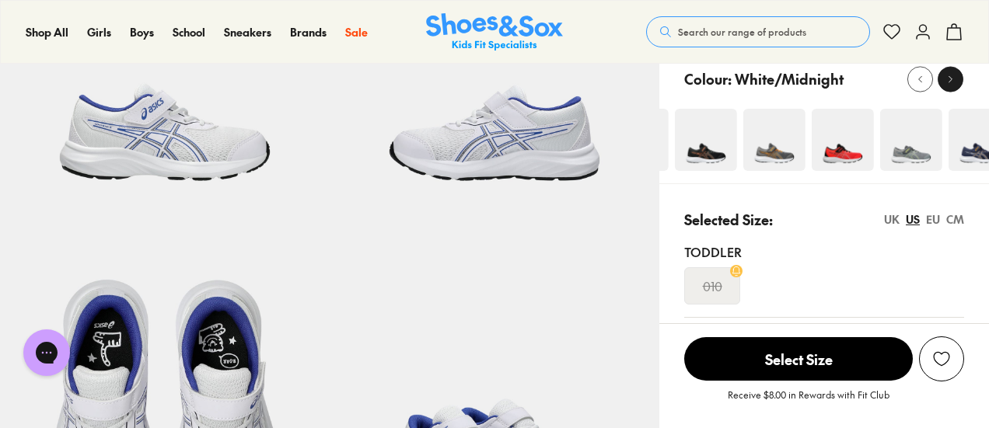
click at [955, 78] on icon at bounding box center [950, 79] width 12 height 12
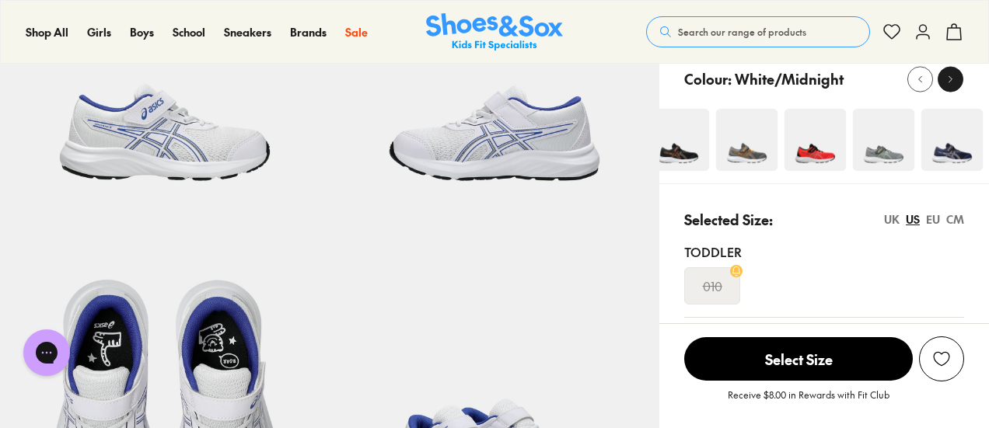
click at [955, 78] on icon at bounding box center [950, 79] width 12 height 12
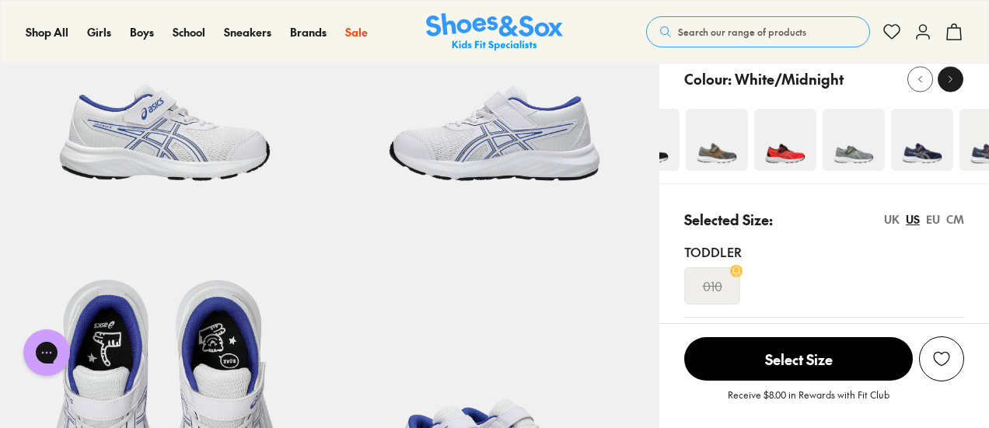
click at [955, 78] on icon at bounding box center [950, 79] width 12 height 12
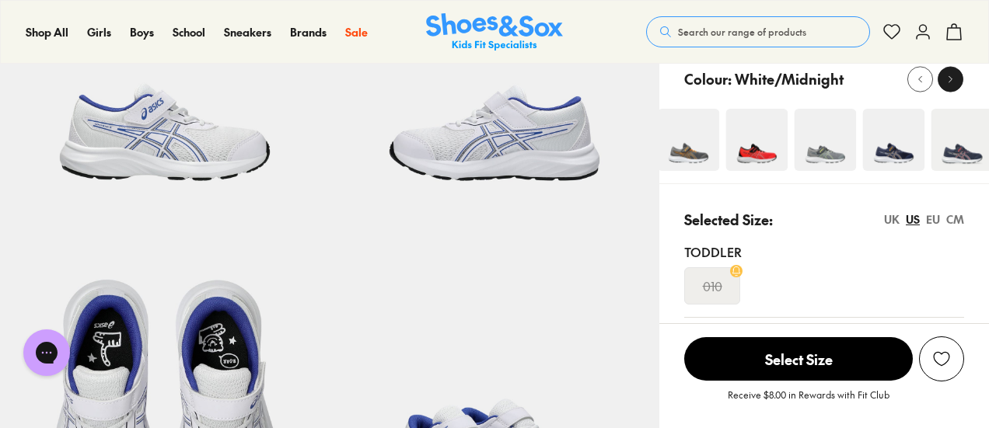
click at [955, 78] on icon at bounding box center [950, 79] width 12 height 12
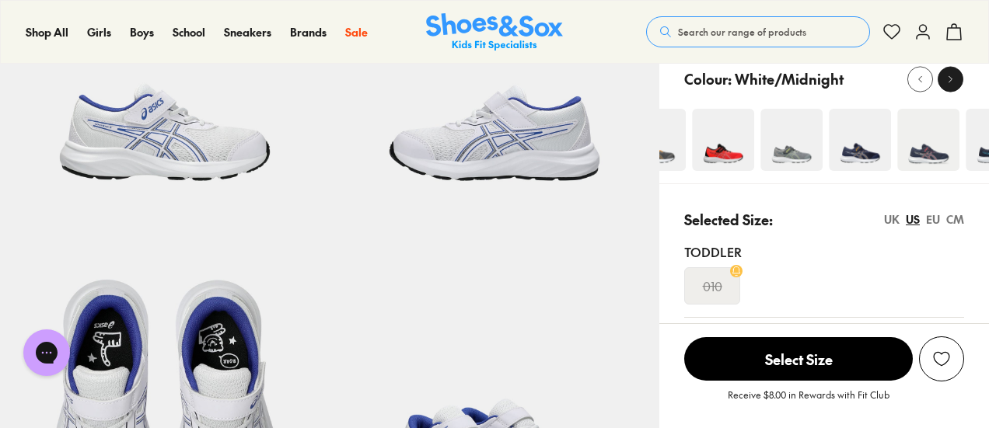
click at [955, 78] on icon at bounding box center [950, 79] width 12 height 12
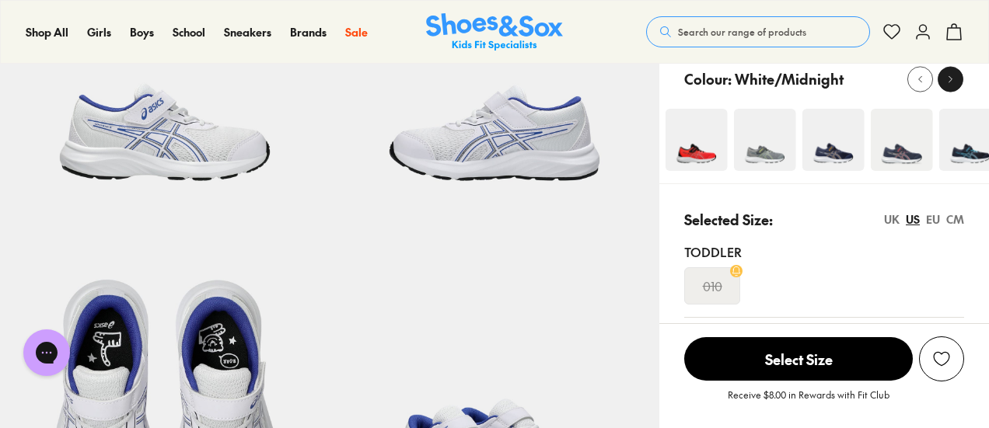
click at [955, 78] on icon at bounding box center [950, 79] width 12 height 12
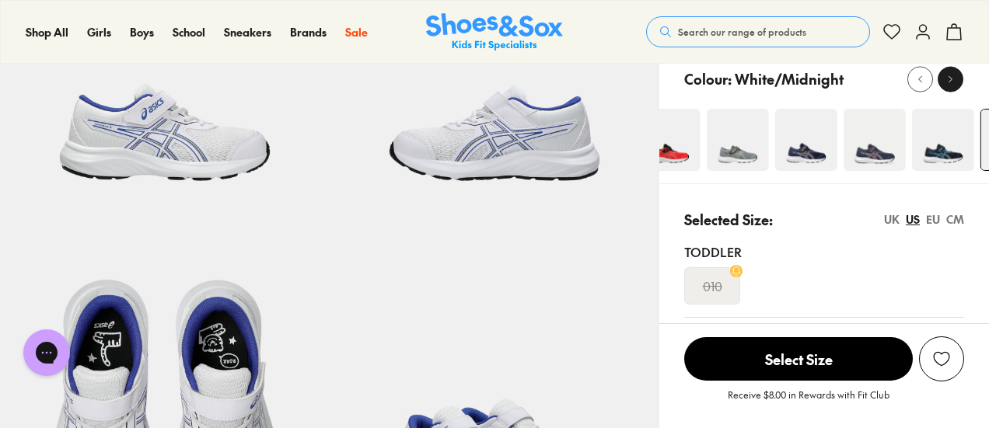
click at [955, 78] on icon at bounding box center [950, 79] width 12 height 12
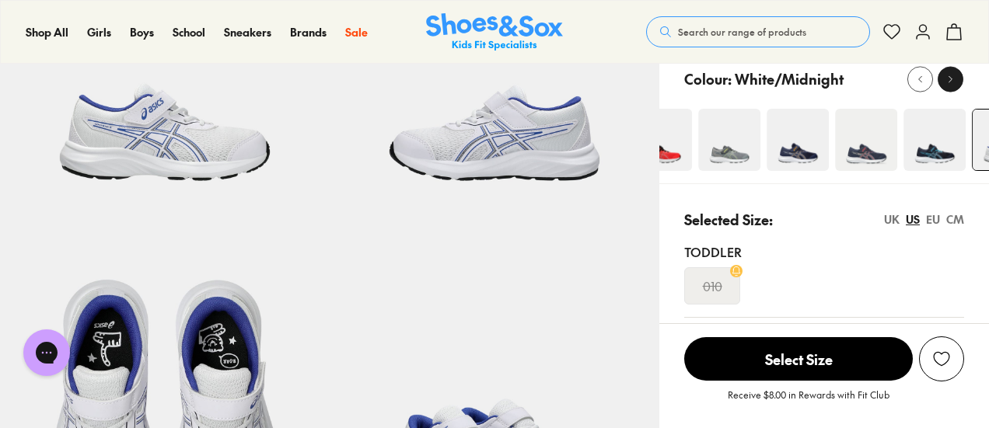
click at [955, 78] on icon at bounding box center [950, 79] width 12 height 12
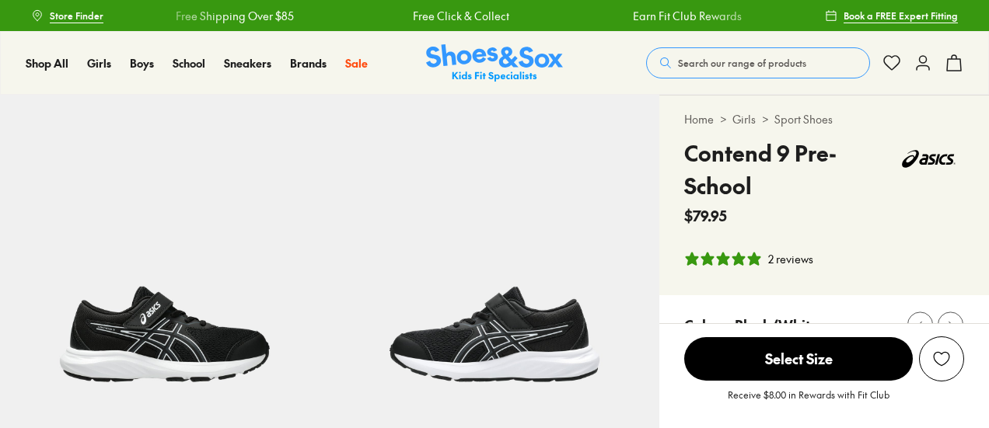
select select "*"
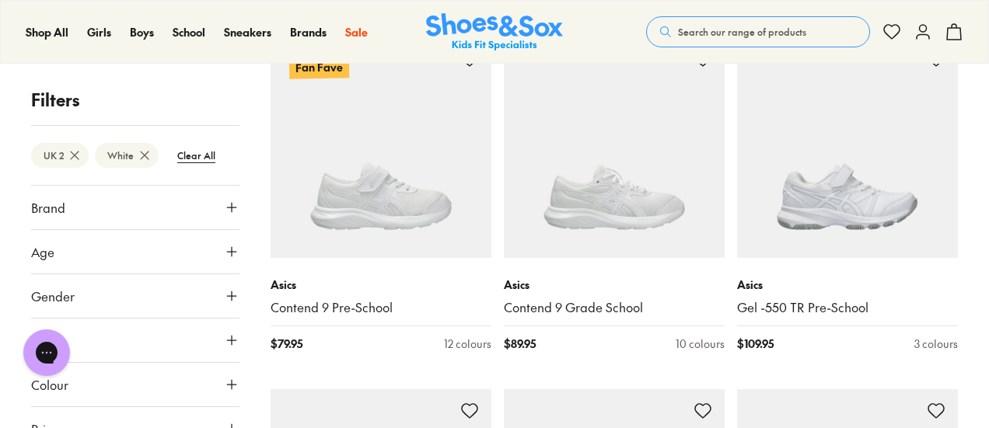
scroll to position [901, 0]
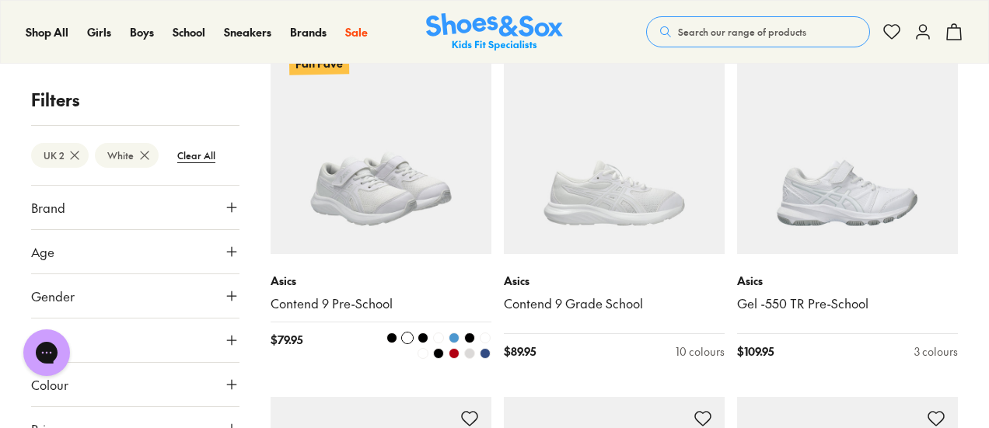
click at [326, 235] on img at bounding box center [380, 143] width 221 height 221
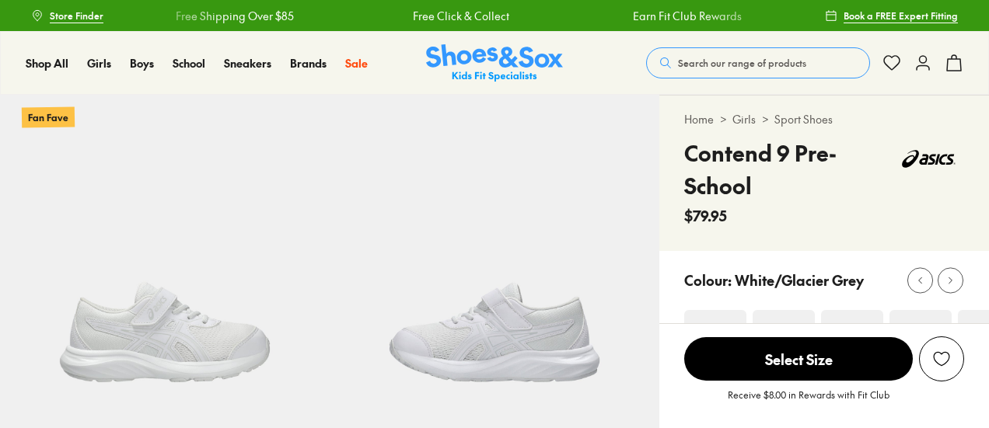
select select "*"
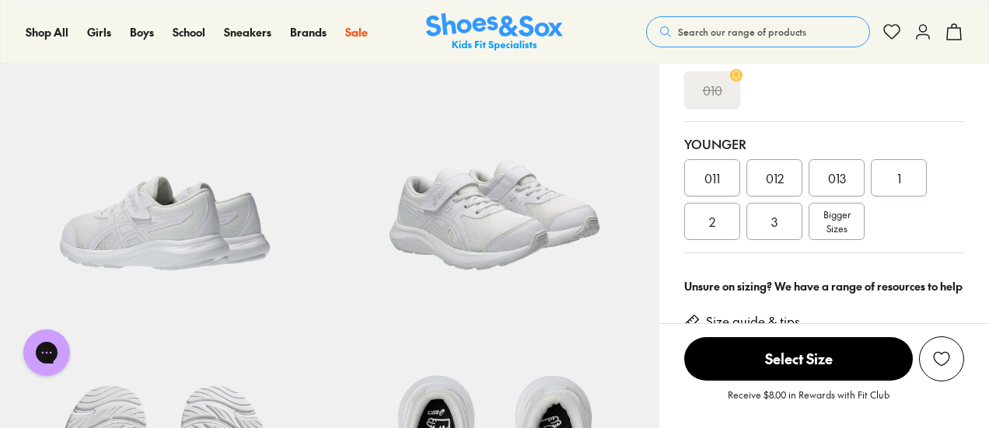
click at [715, 218] on span "2" at bounding box center [712, 221] width 6 height 19
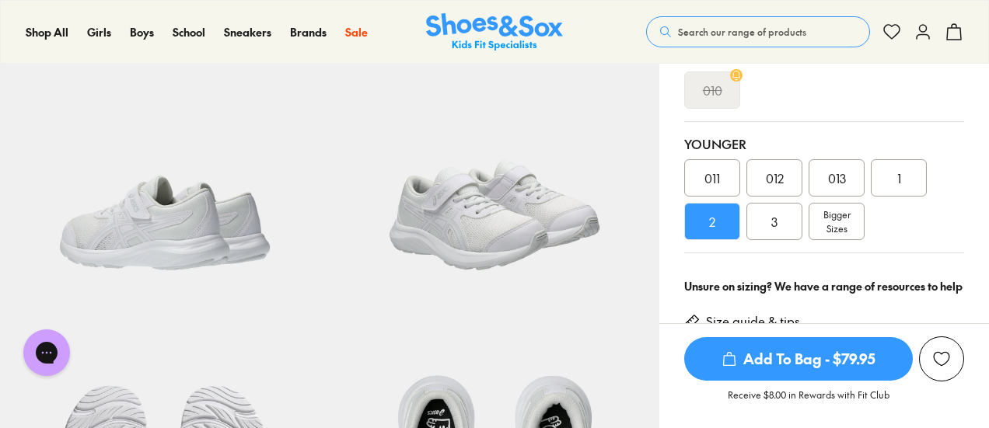
click at [818, 358] on span "Add To Bag - $79.95" at bounding box center [798, 359] width 228 height 44
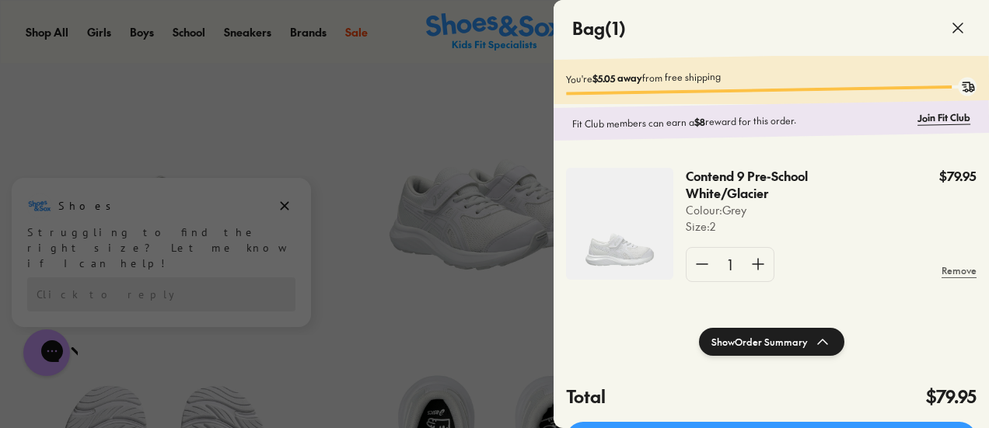
click at [435, 104] on div at bounding box center [494, 214] width 989 height 428
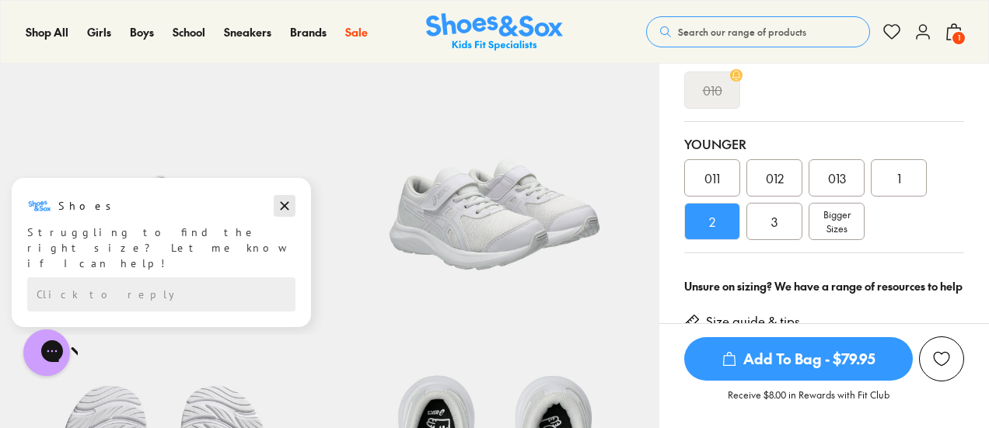
click at [289, 206] on icon "Dismiss campaign" at bounding box center [285, 206] width 16 height 19
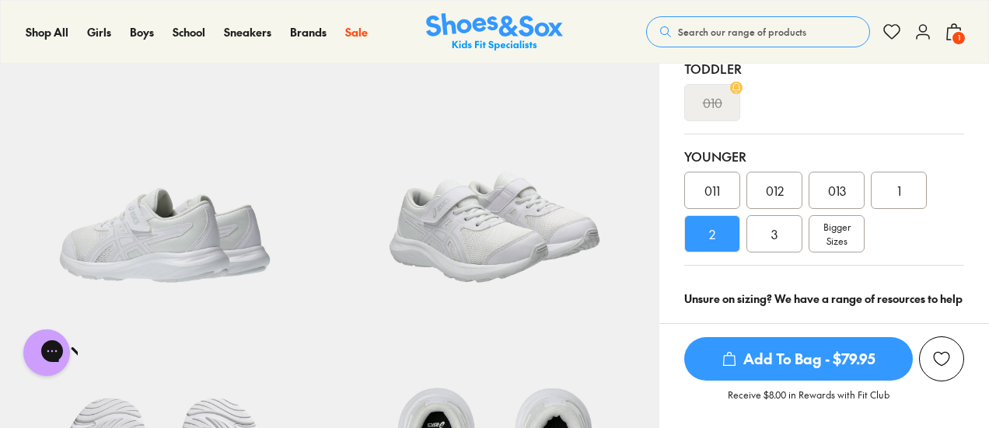
scroll to position [420, 0]
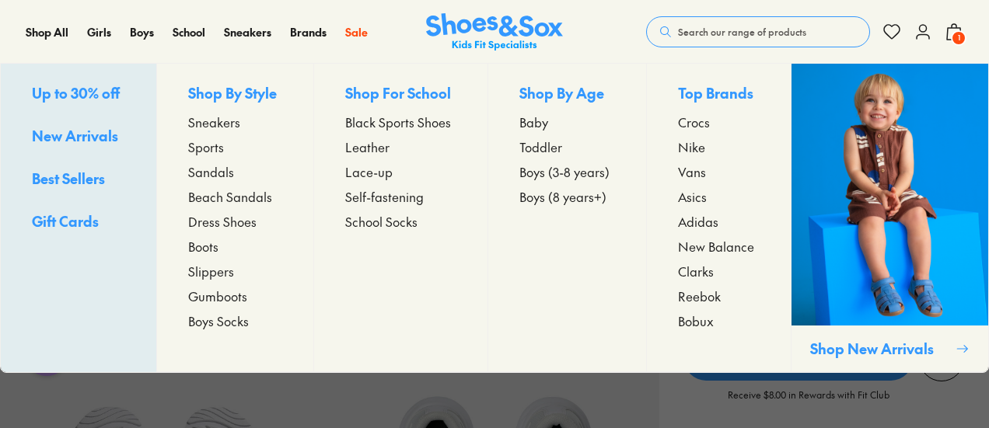
click at [206, 121] on span "Sneakers" at bounding box center [214, 122] width 52 height 19
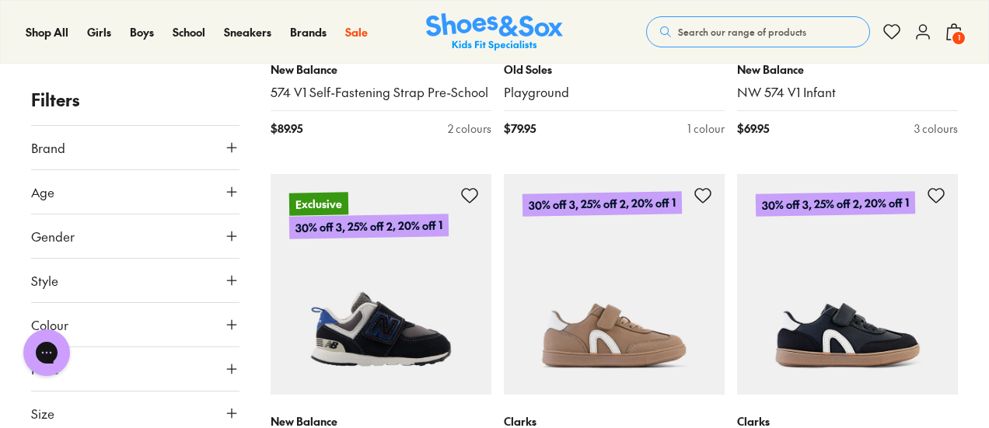
scroll to position [1597, 0]
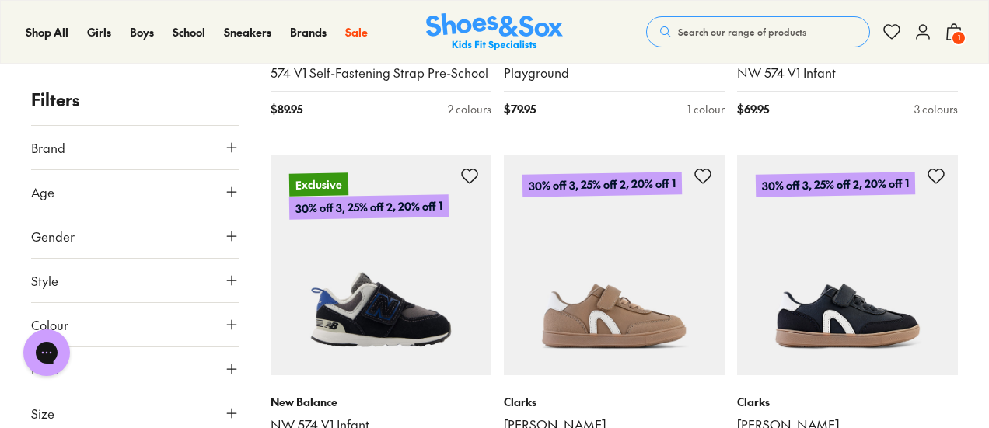
click at [232, 413] on use at bounding box center [231, 413] width 9 height 9
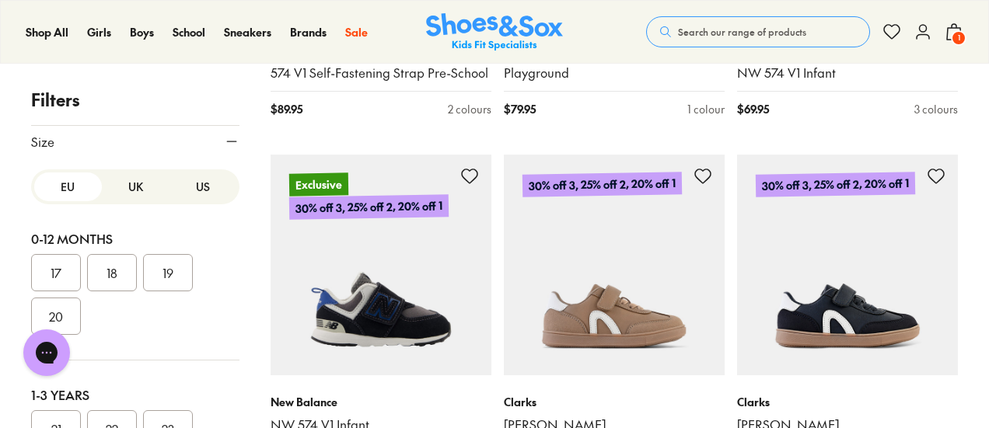
scroll to position [278, 0]
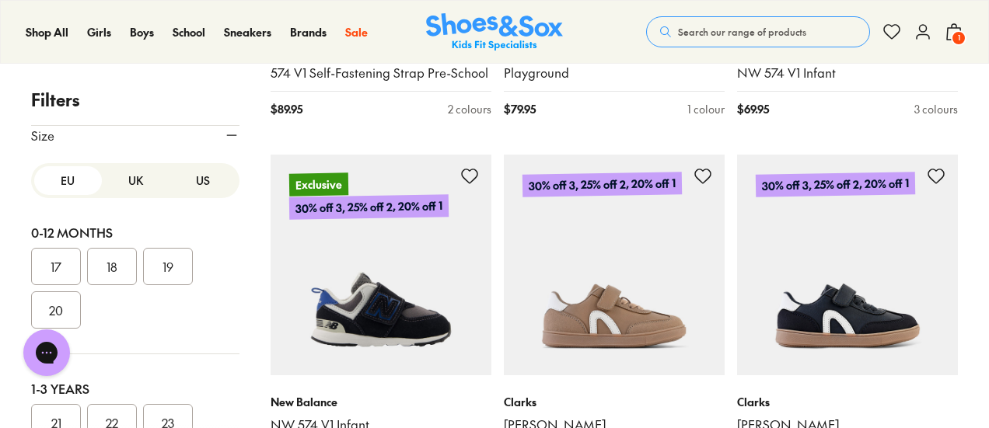
click at [193, 179] on button "US" at bounding box center [203, 180] width 68 height 29
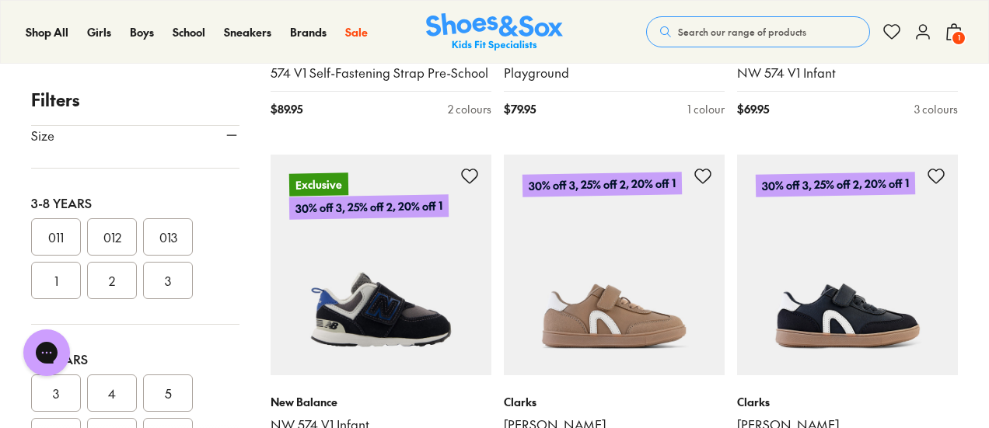
scroll to position [344, 0]
click at [58, 228] on button "011" at bounding box center [56, 235] width 50 height 37
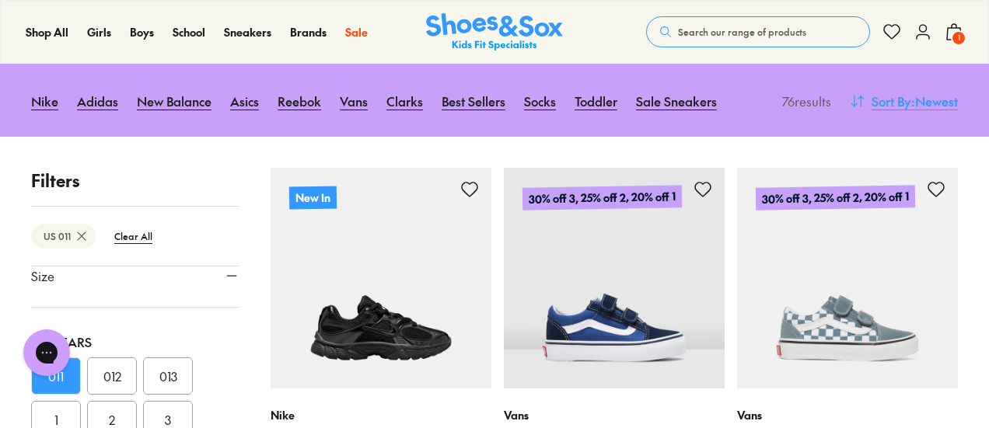
click at [926, 105] on span ": Newest" at bounding box center [934, 101] width 47 height 19
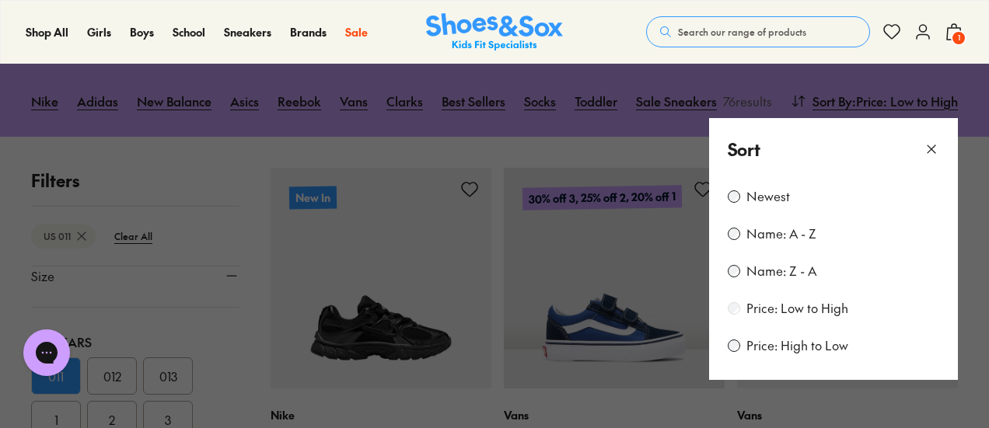
scroll to position [58, 0]
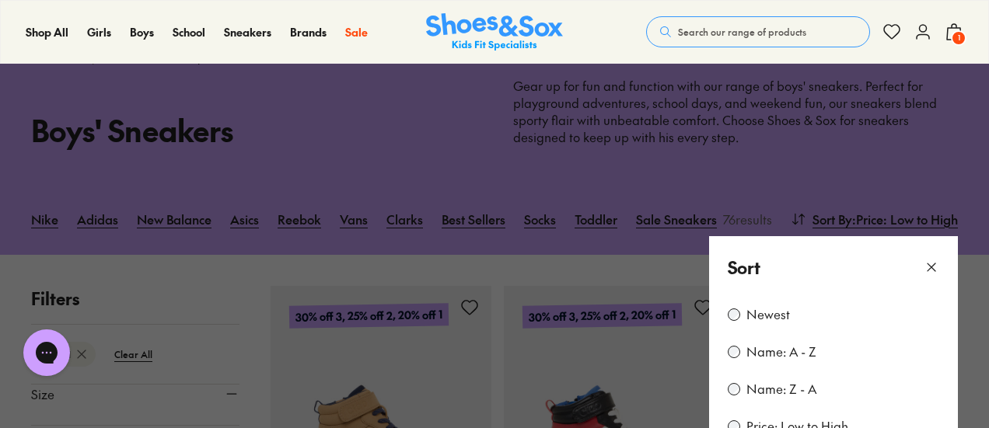
click at [974, 289] on button at bounding box center [494, 214] width 989 height 428
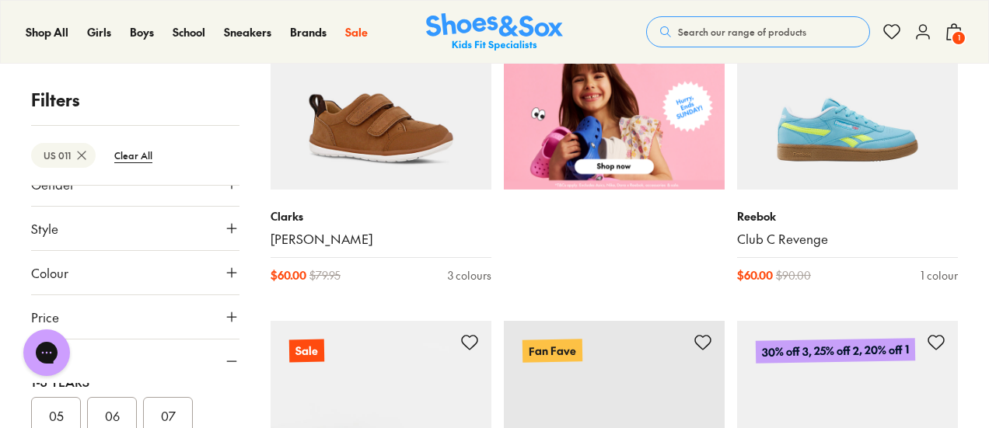
scroll to position [106, 0]
click at [225, 243] on button "Style" at bounding box center [135, 235] width 208 height 44
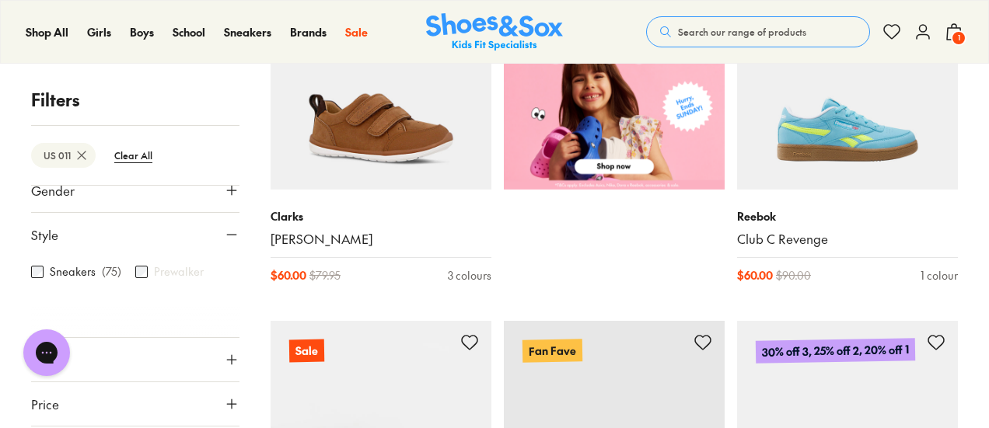
click at [44, 273] on div "Sneakers ( 75 )" at bounding box center [83, 272] width 104 height 19
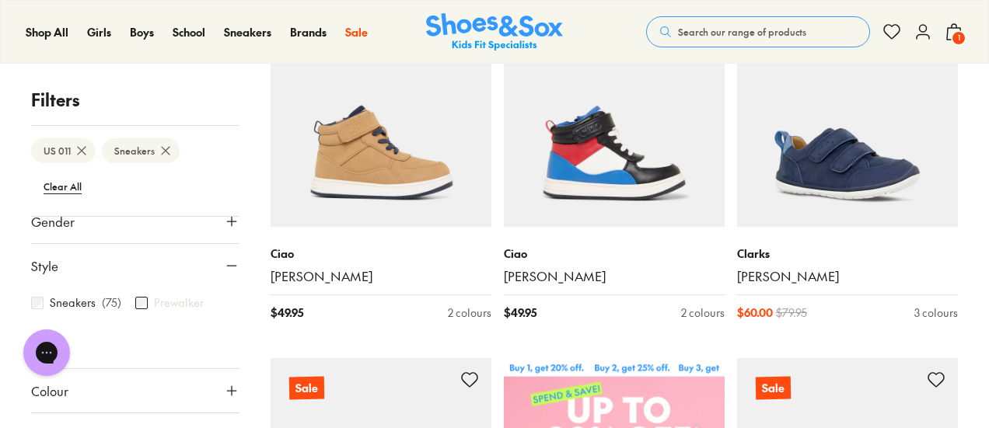
scroll to position [137, 0]
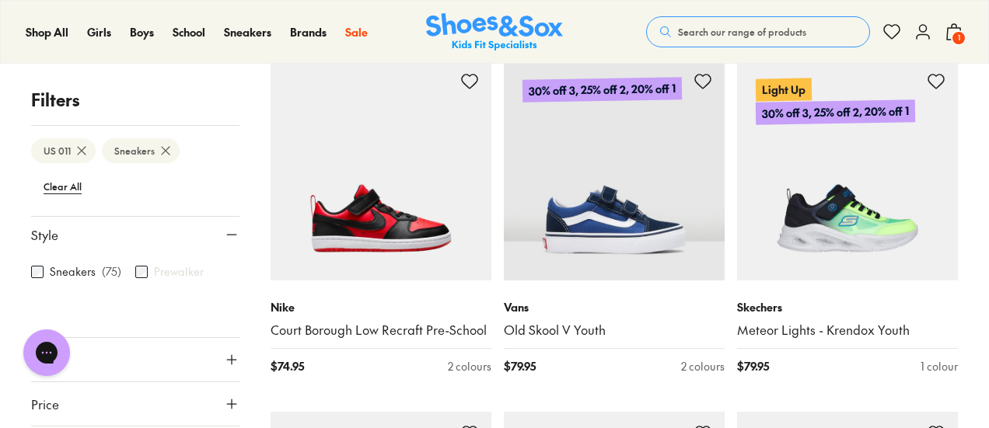
scroll to position [2763, 0]
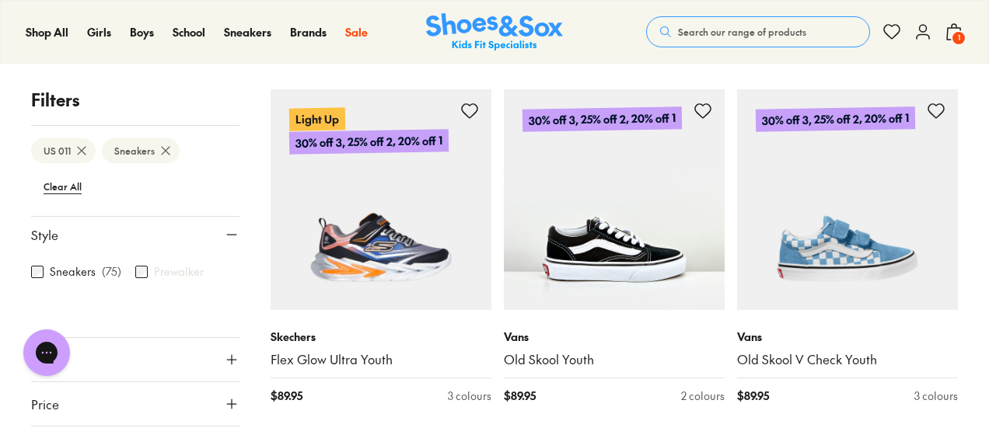
scroll to position [5881, 0]
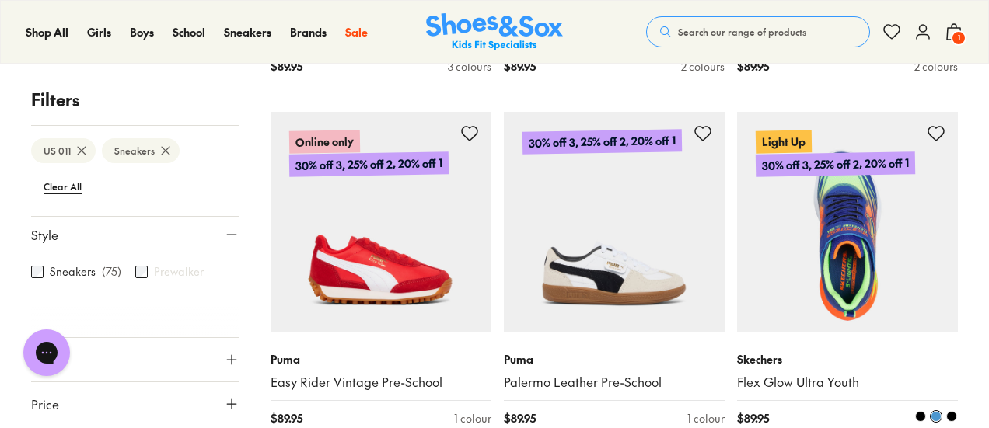
click at [841, 268] on img at bounding box center [847, 222] width 221 height 221
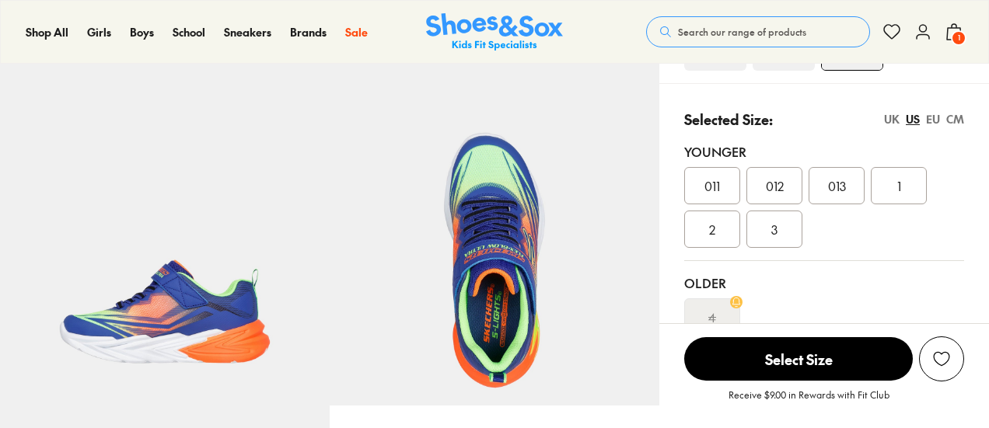
scroll to position [348, 0]
select select "*"
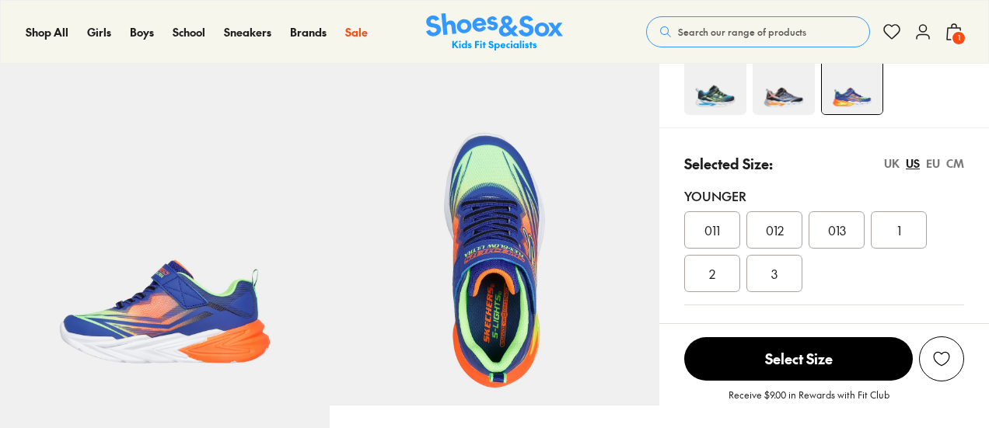
click at [705, 183] on div "Younger 011 012 013 1 2 3" at bounding box center [824, 239] width 280 height 131
click at [710, 221] on span "011" at bounding box center [712, 230] width 16 height 19
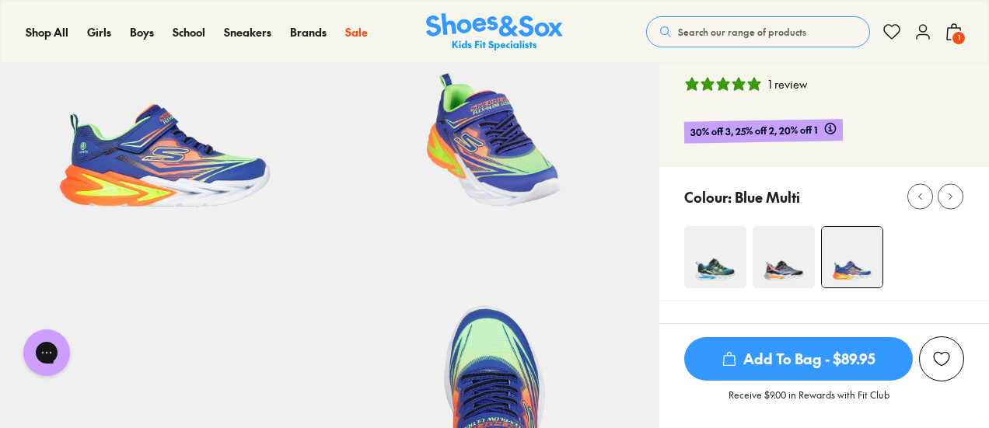
scroll to position [99, 0]
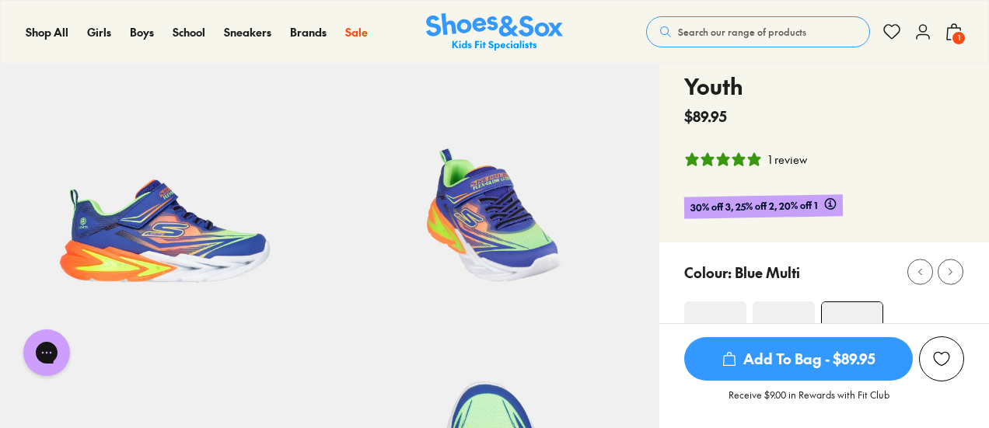
click at [728, 308] on img at bounding box center [715, 333] width 62 height 62
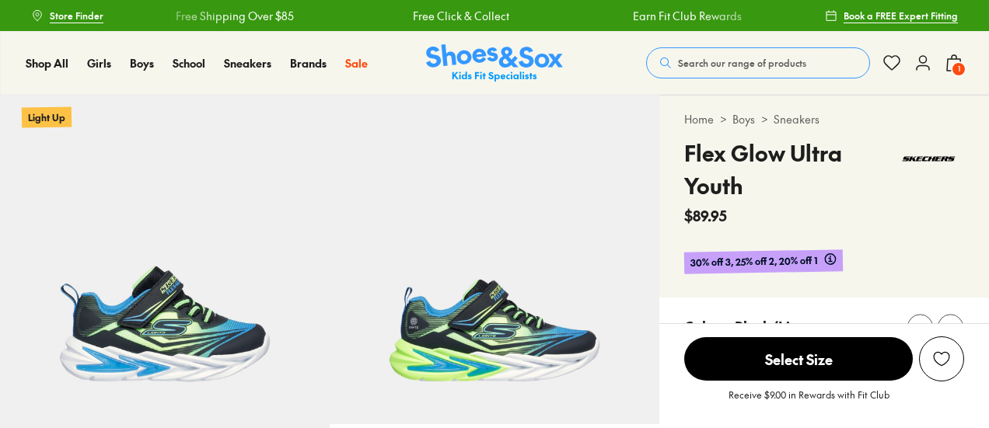
select select "*"
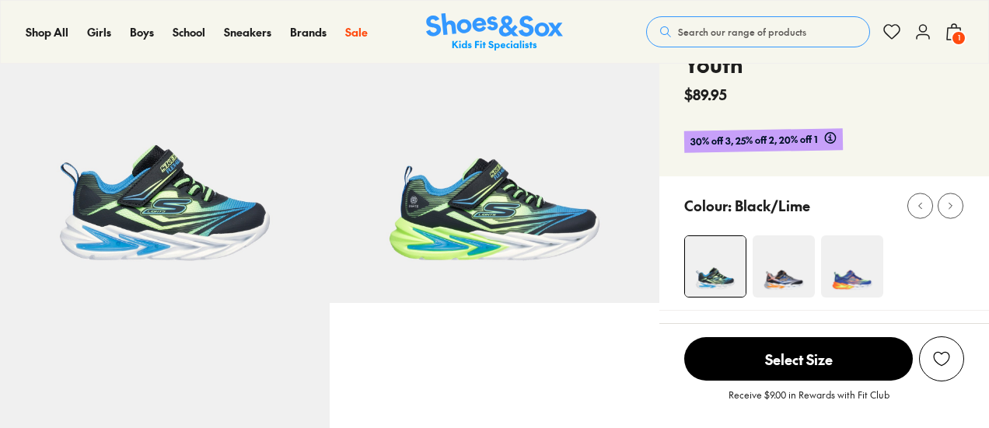
scroll to position [124, 0]
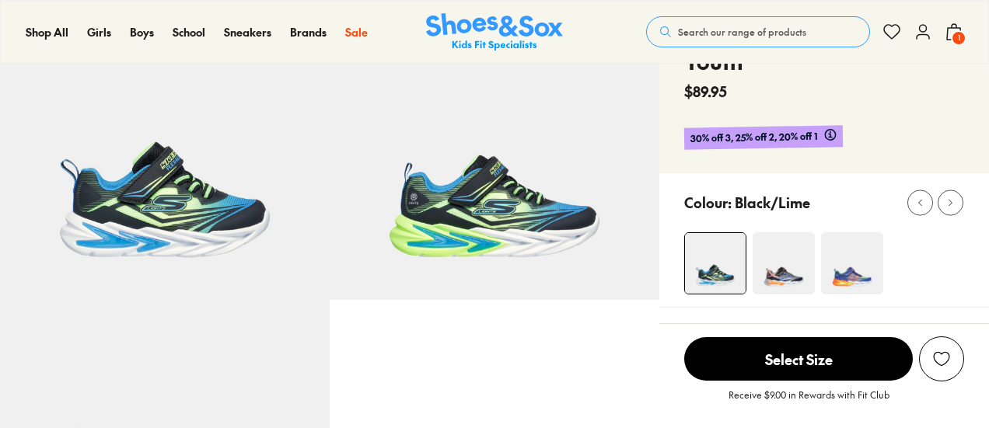
click at [794, 257] on img at bounding box center [783, 263] width 62 height 62
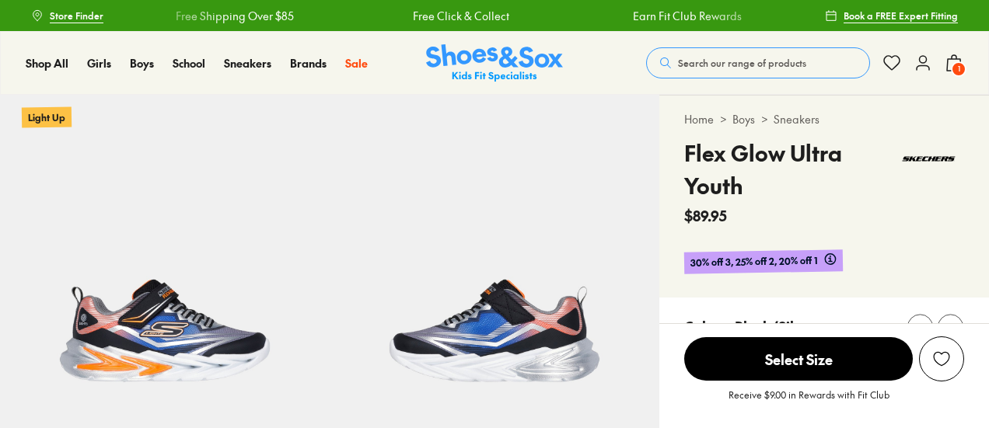
select select "*"
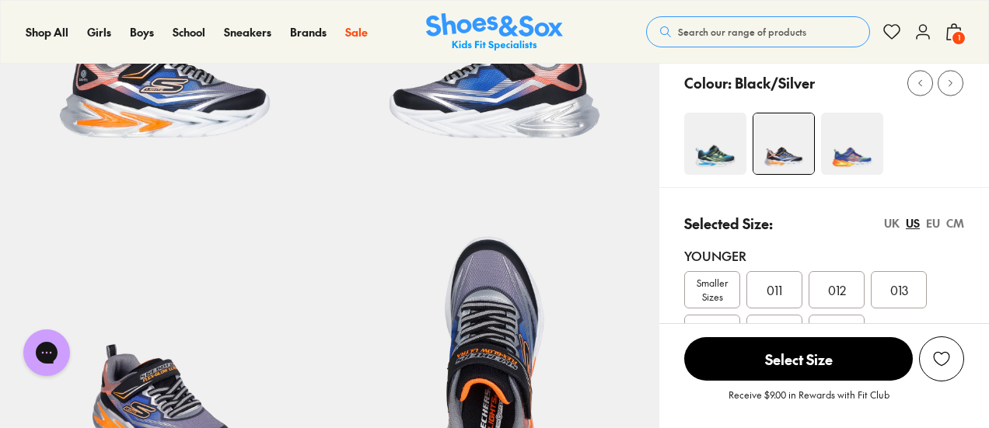
scroll to position [180, 0]
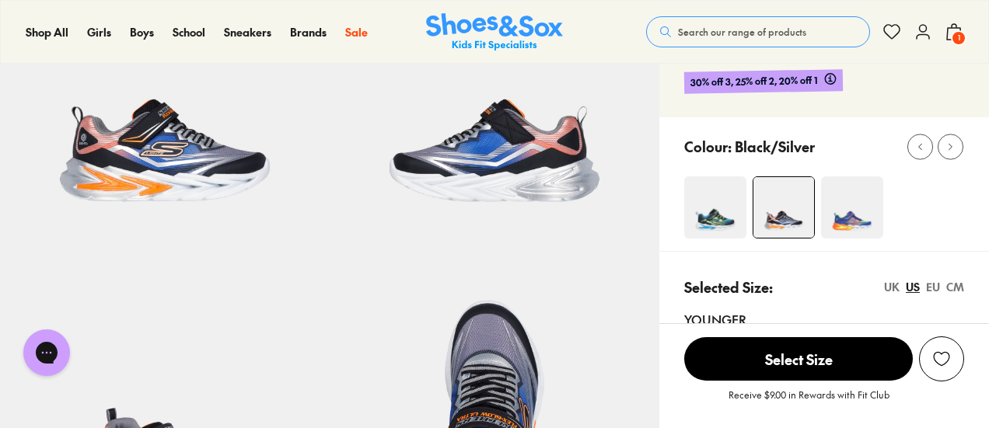
click at [860, 221] on img at bounding box center [852, 207] width 62 height 62
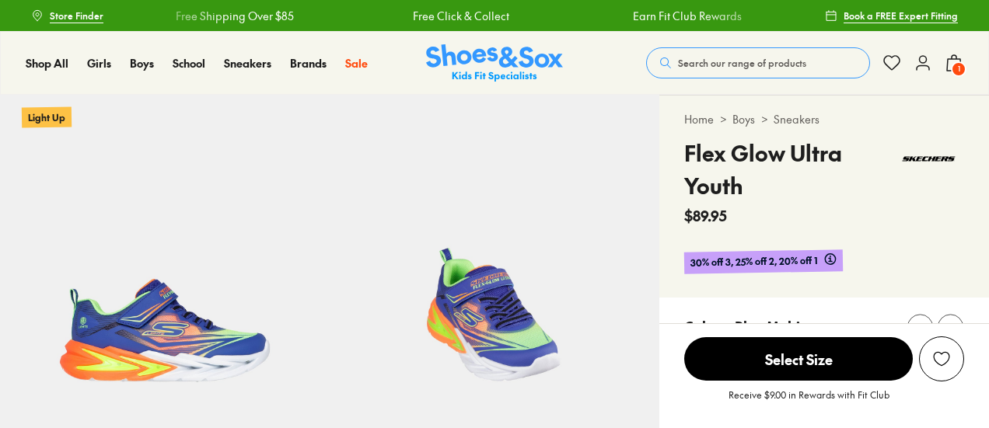
select select "*"
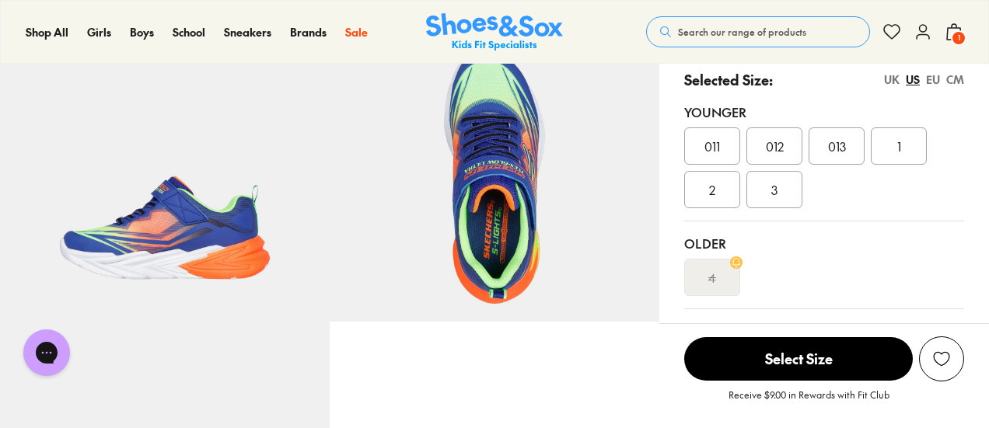
click at [719, 144] on span "011" at bounding box center [712, 146] width 16 height 19
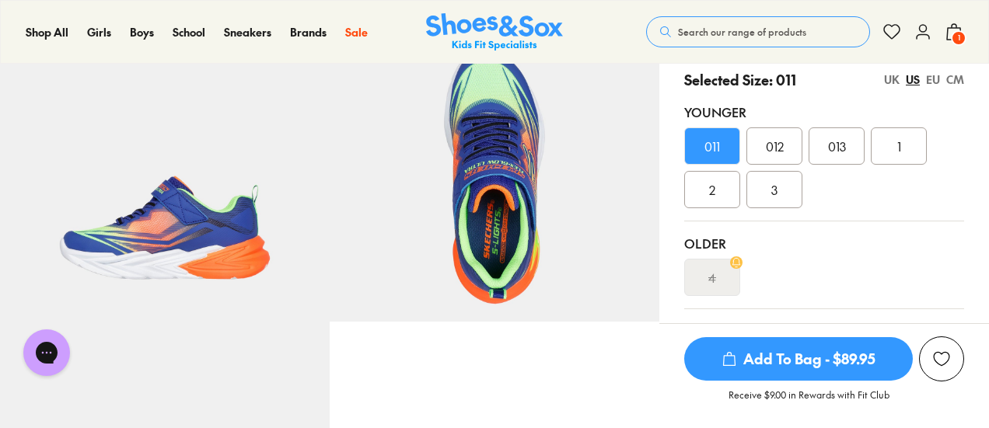
click at [812, 354] on span "Add To Bag - $89.95" at bounding box center [798, 359] width 228 height 44
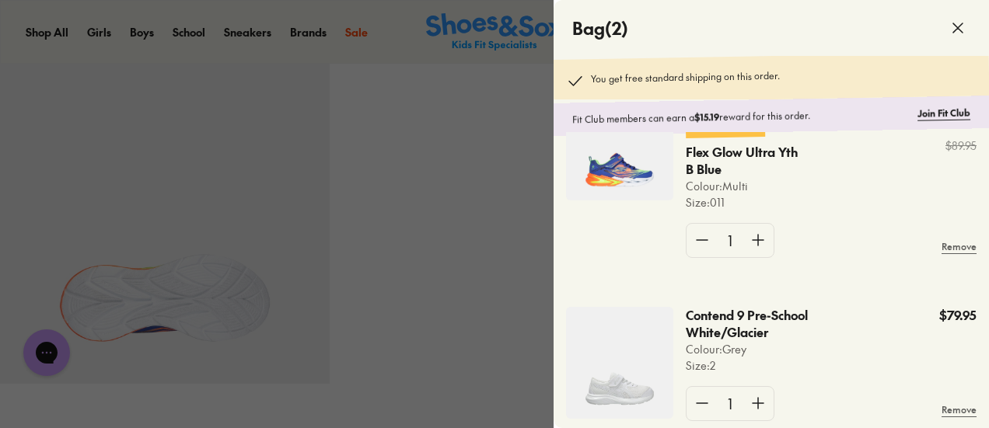
scroll to position [101, 0]
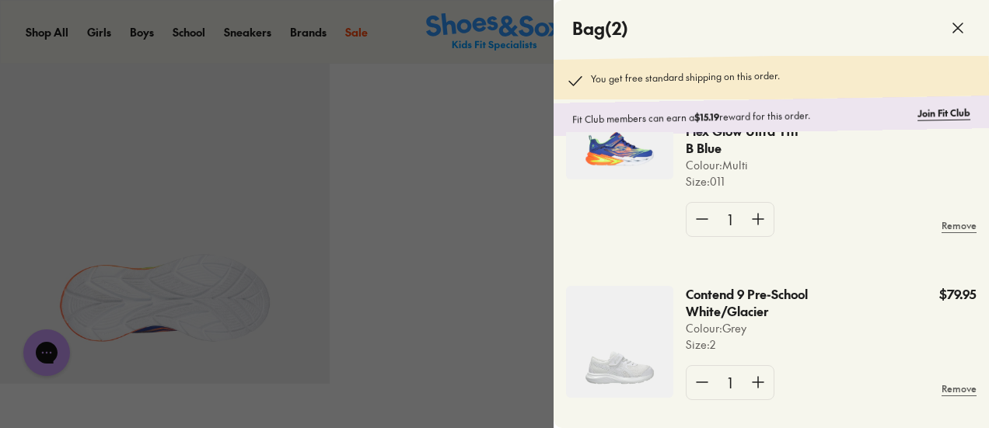
click at [432, 162] on div at bounding box center [494, 214] width 989 height 428
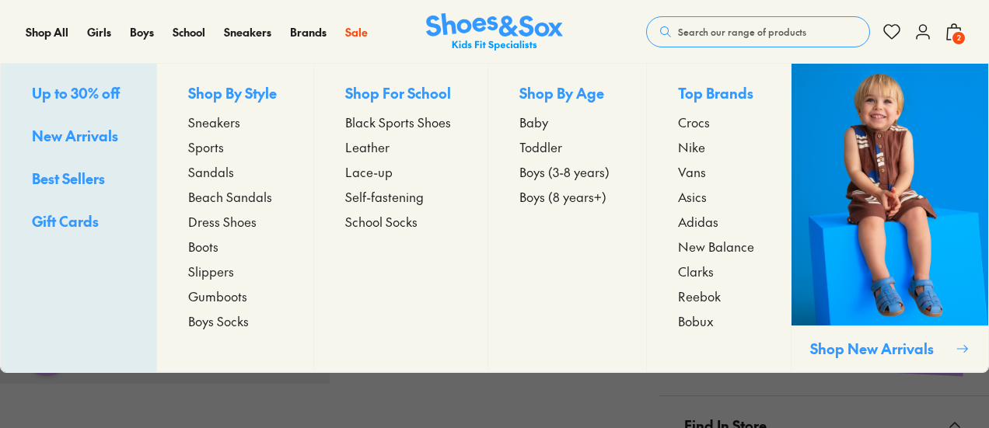
click at [197, 155] on span "Sports" at bounding box center [206, 147] width 36 height 19
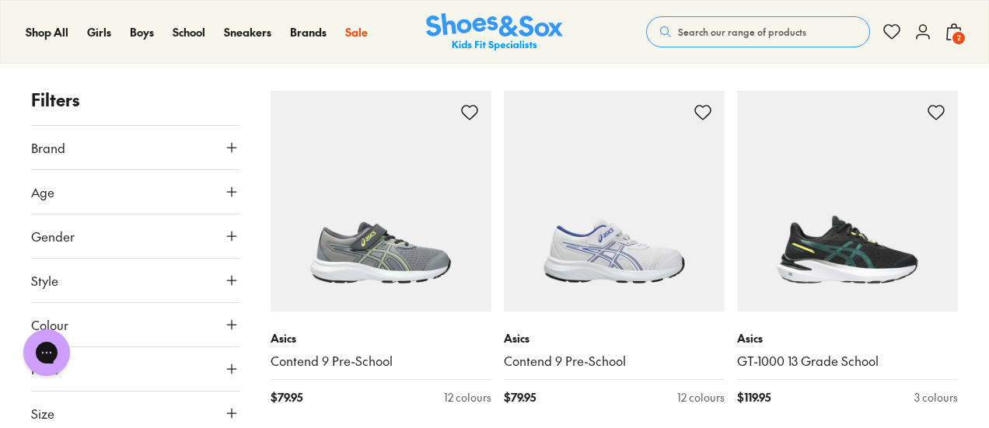
scroll to position [2081, 0]
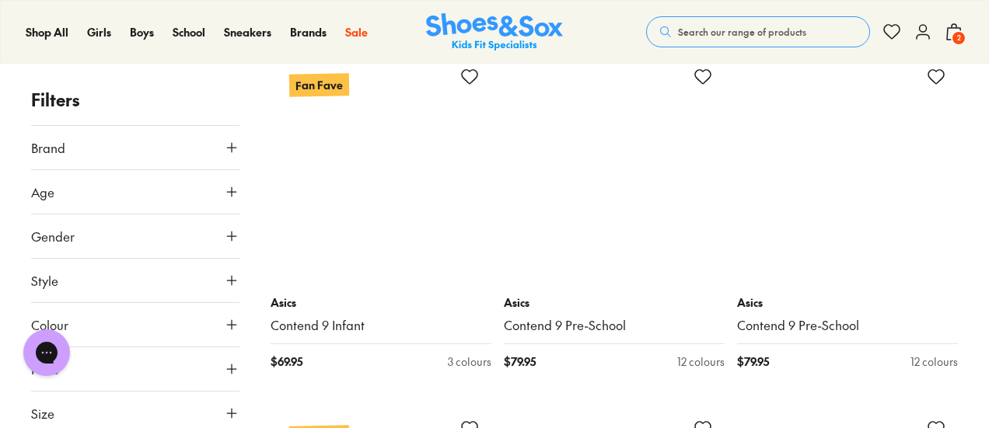
scroll to position [4864, 0]
